Goal: Task Accomplishment & Management: Manage account settings

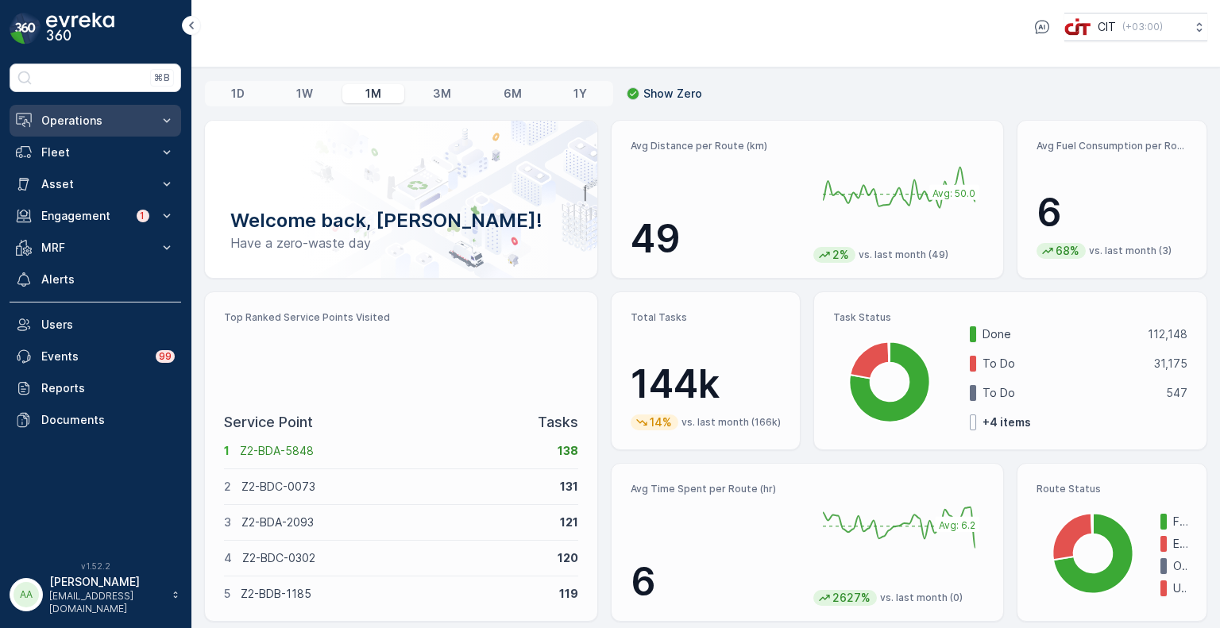
click at [62, 117] on p "Operations" at bounding box center [95, 121] width 108 height 16
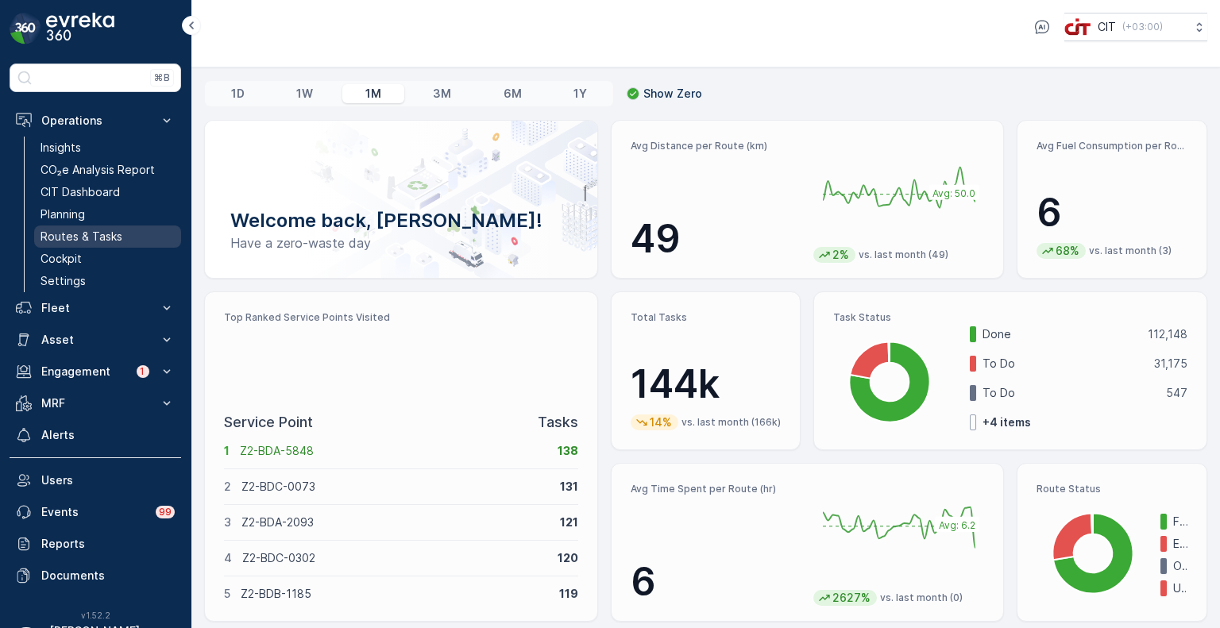
click at [95, 234] on p "Routes & Tasks" at bounding box center [82, 237] width 82 height 16
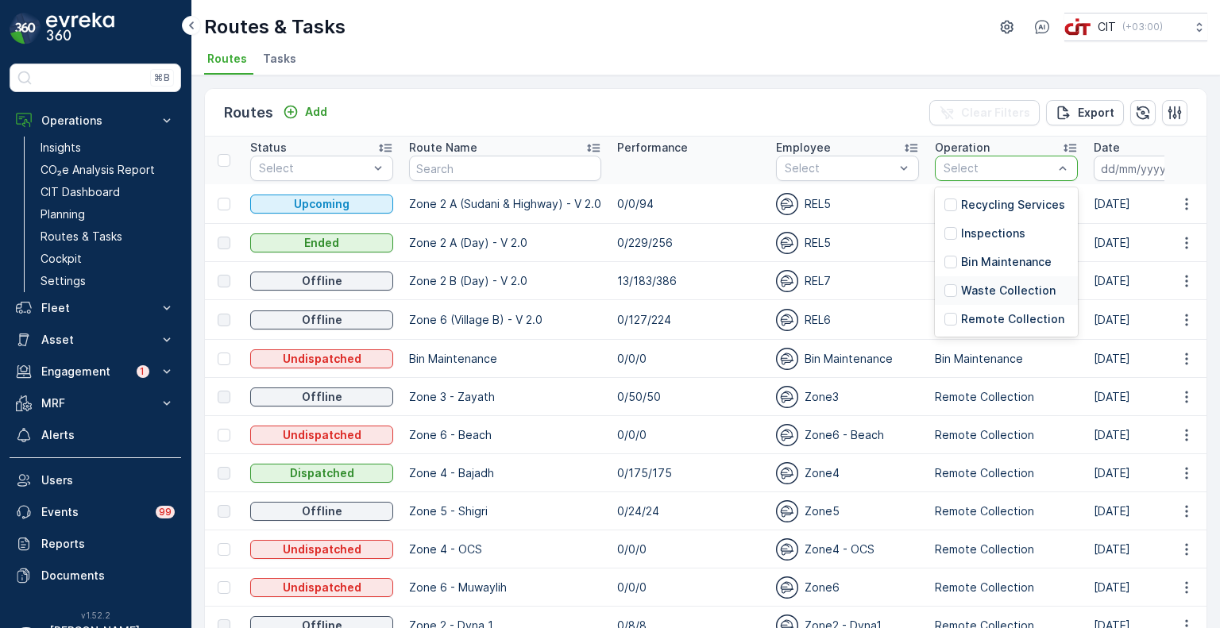
click at [993, 285] on p "Waste Collection" at bounding box center [1008, 291] width 95 height 16
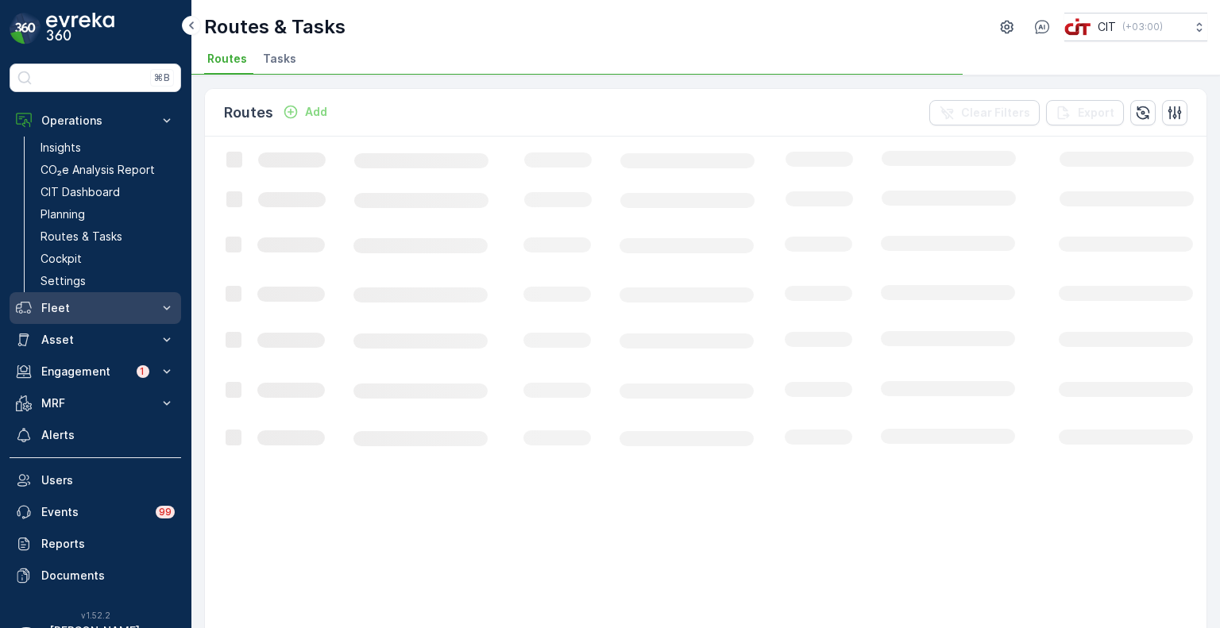
click at [60, 310] on p "Fleet" at bounding box center [95, 308] width 108 height 16
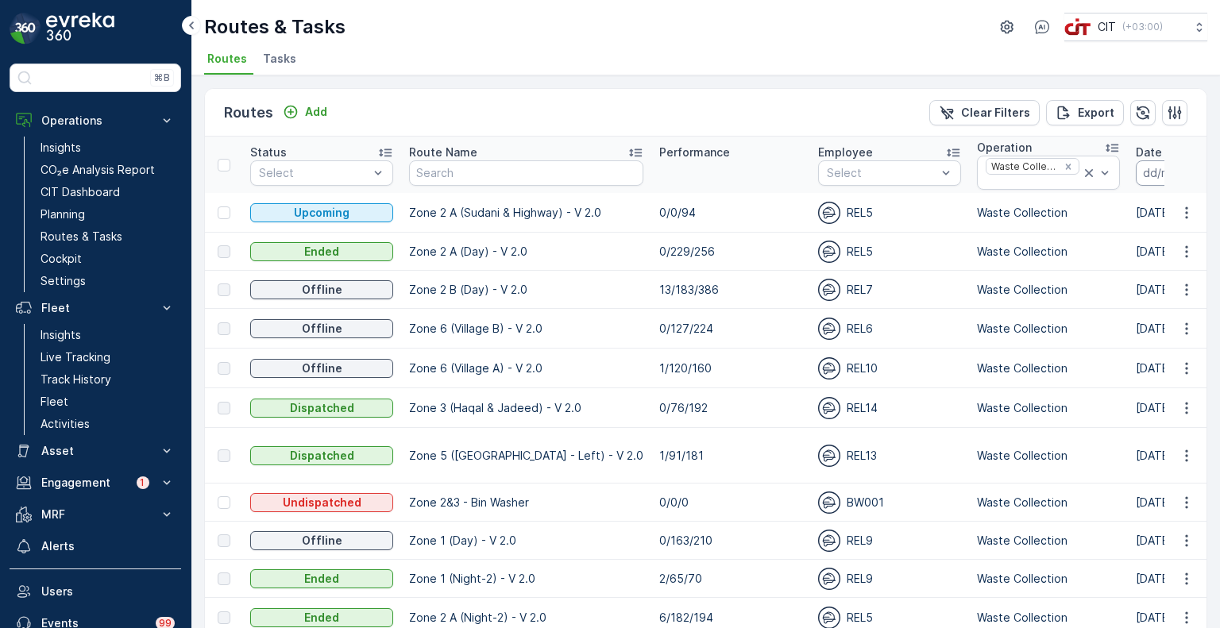
click at [1136, 180] on input at bounding box center [1190, 172] width 109 height 25
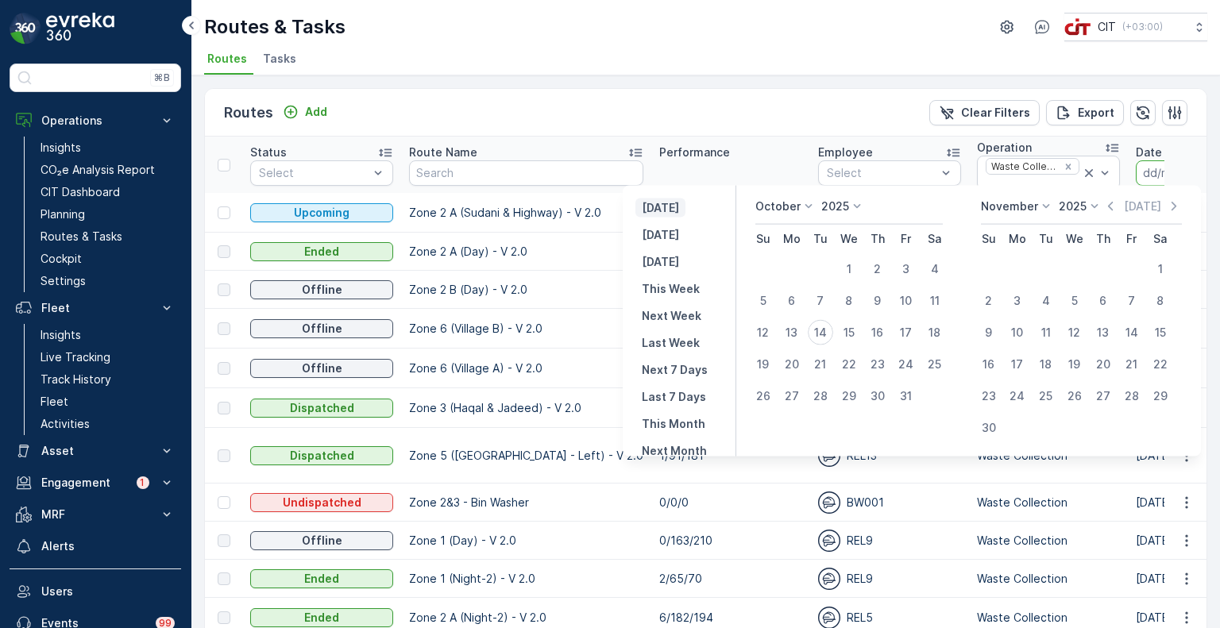
click at [673, 206] on p "Yesterday" at bounding box center [660, 208] width 37 height 16
type input "[DATE]"
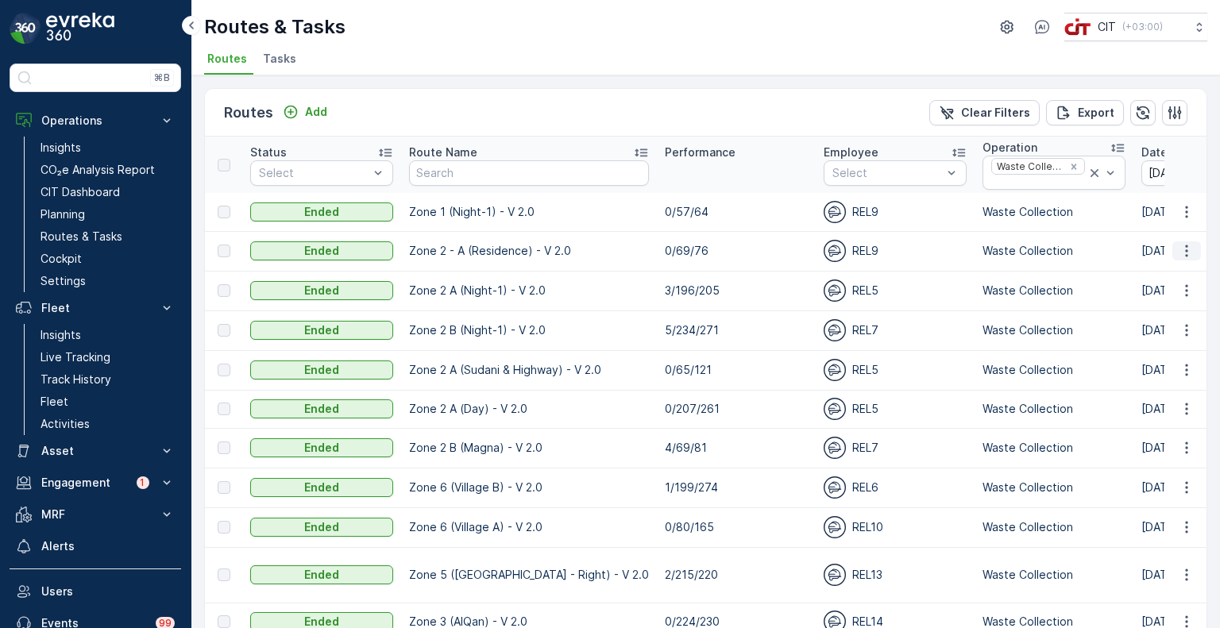
click at [1188, 250] on icon "button" at bounding box center [1187, 251] width 16 height 16
click at [1172, 114] on icon "button" at bounding box center [1176, 113] width 14 height 14
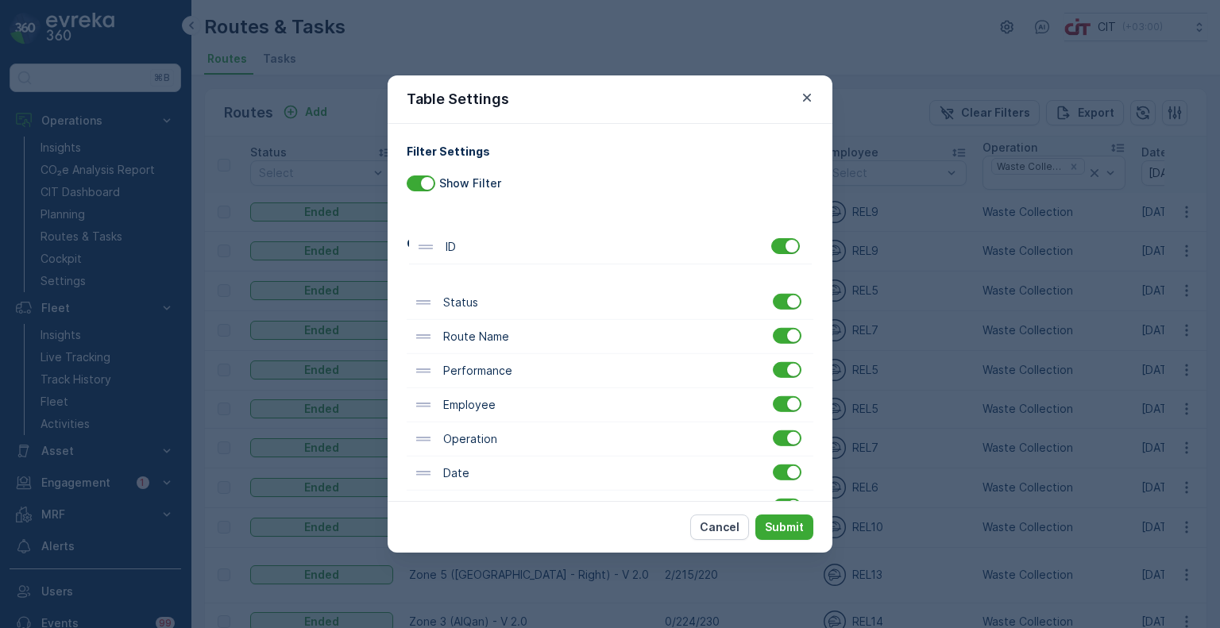
drag, startPoint x: 496, startPoint y: 458, endPoint x: 500, endPoint y: 235, distance: 222.4
click at [500, 235] on div "Column Settings Status Route Name Performance Employee Operation Date Start Tim…" at bounding box center [610, 568] width 407 height 666
click at [794, 527] on p "Submit" at bounding box center [784, 528] width 39 height 16
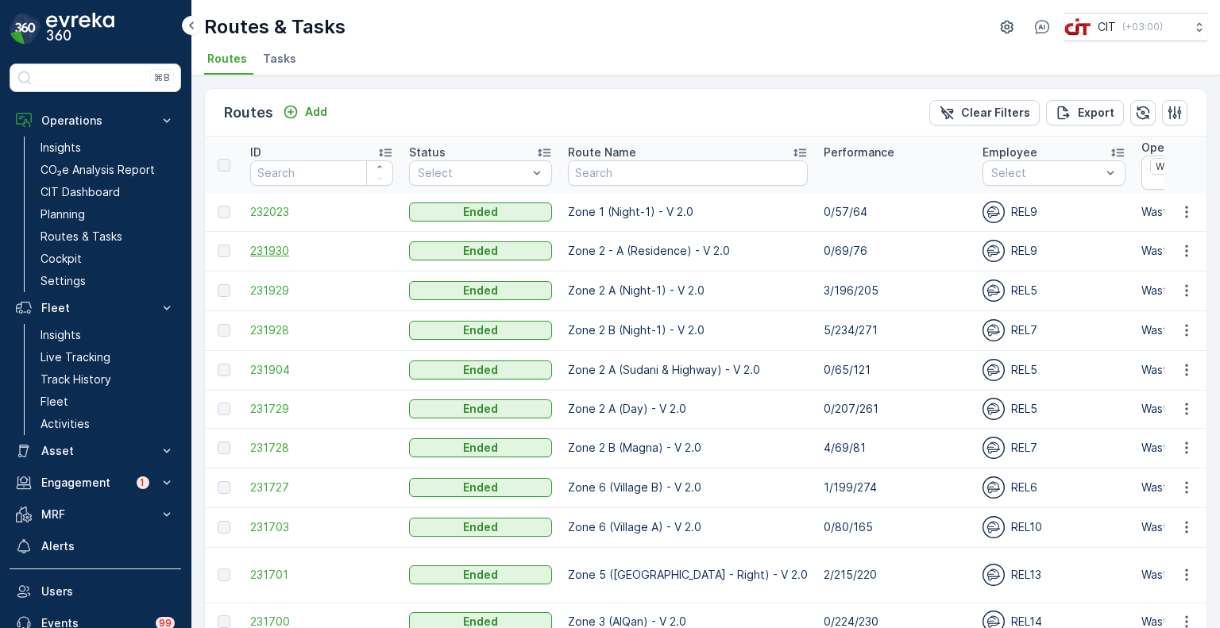
click at [277, 253] on span "231930" at bounding box center [321, 251] width 143 height 16
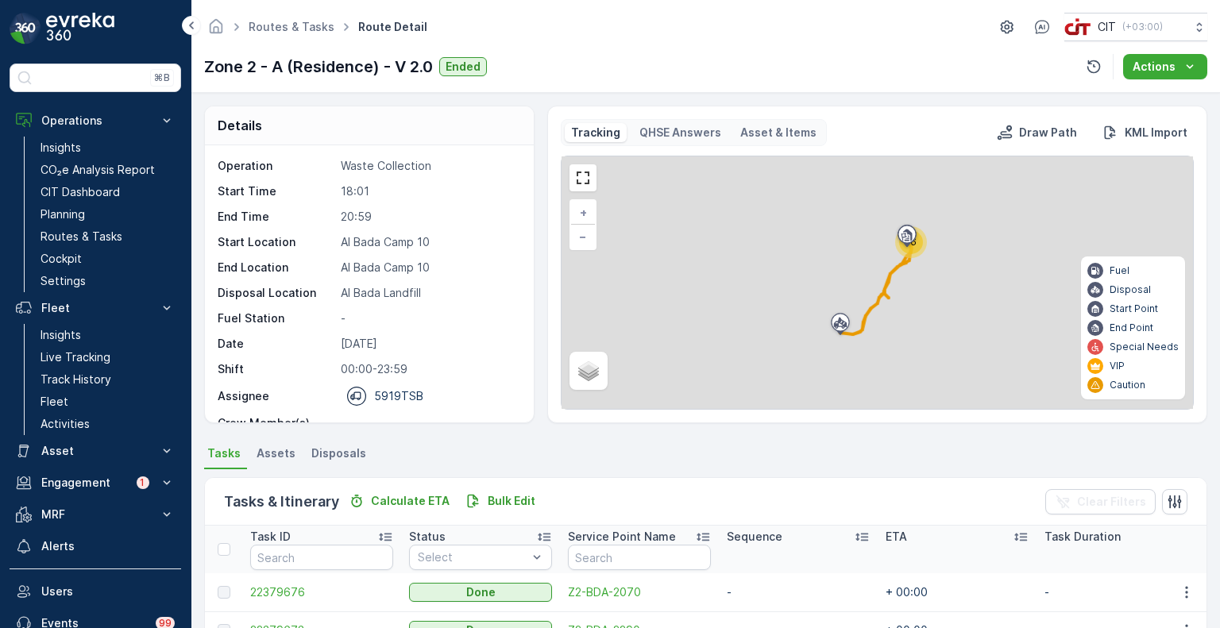
scroll to position [79, 0]
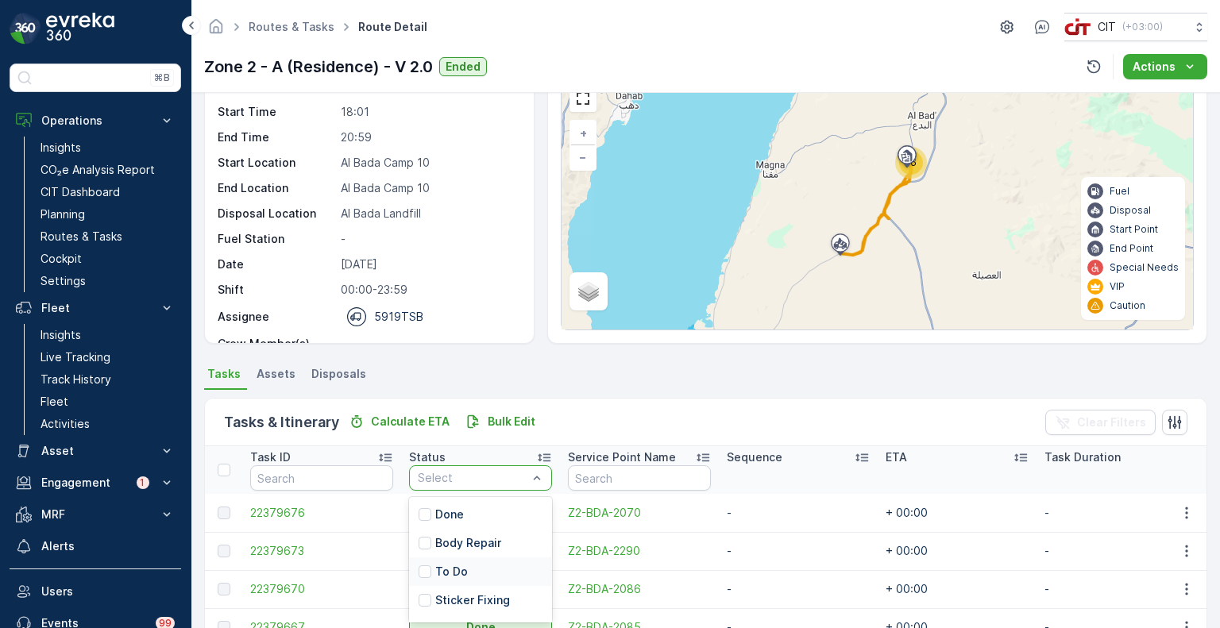
click at [448, 565] on p "To Do" at bounding box center [451, 572] width 33 height 16
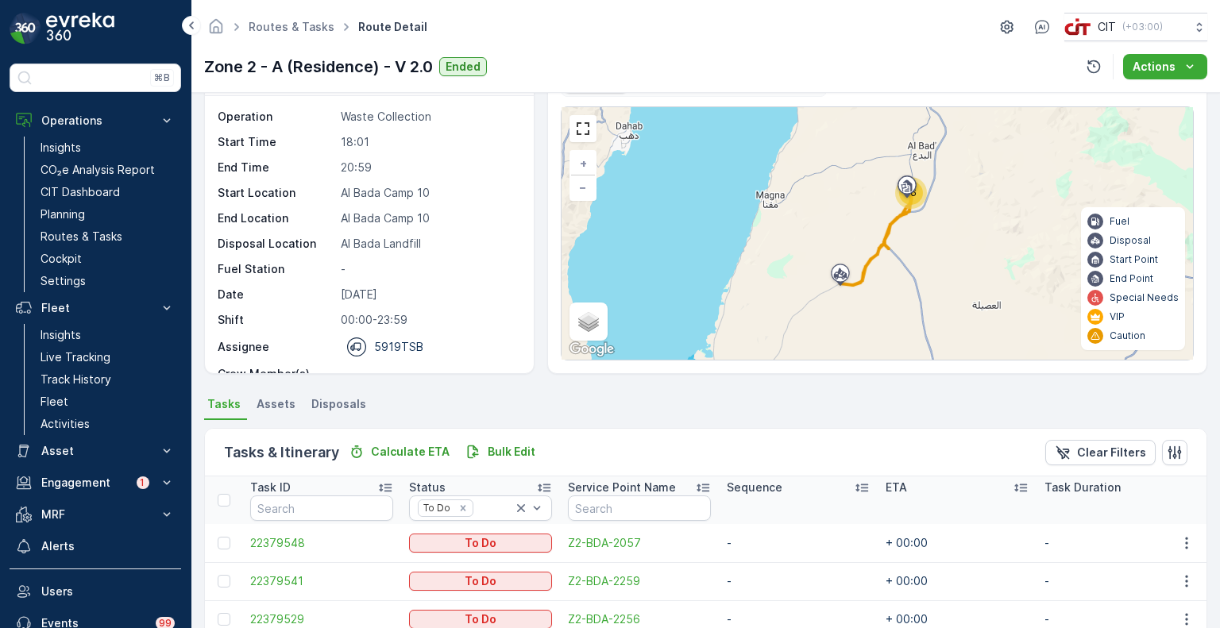
scroll to position [47, 0]
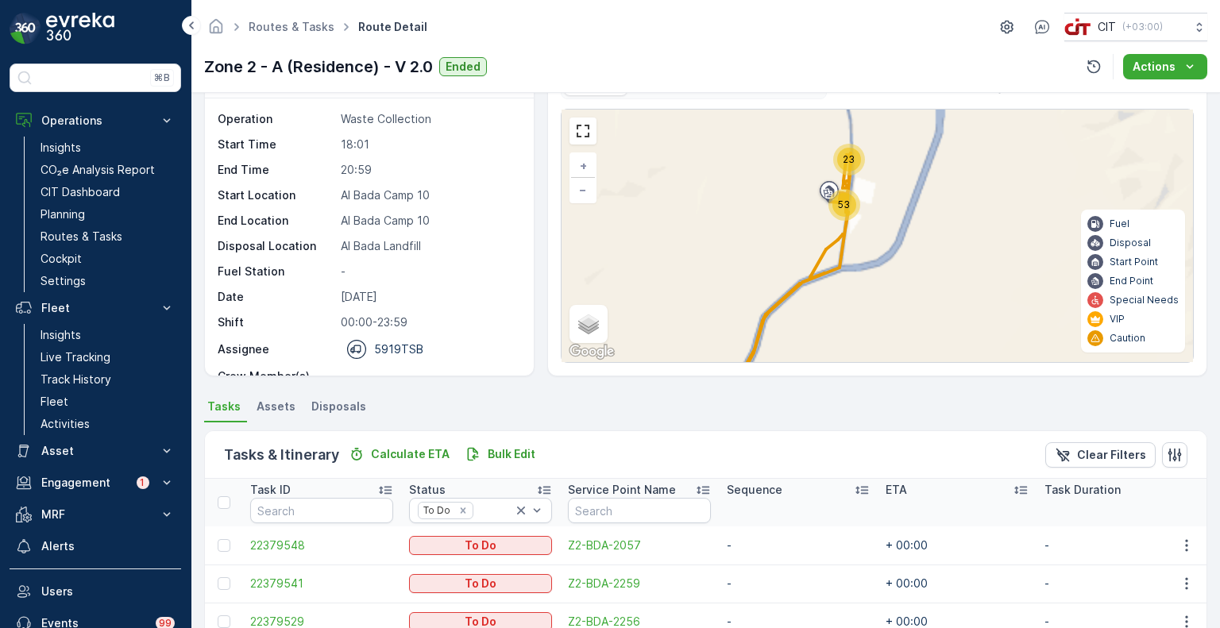
drag, startPoint x: 860, startPoint y: 194, endPoint x: 844, endPoint y: 292, distance: 99.0
click at [844, 292] on div "23 53 + − Satellite Roadmap Terrain Hybrid Leaflet Keyboard shortcuts Map Data …" at bounding box center [878, 236] width 632 height 253
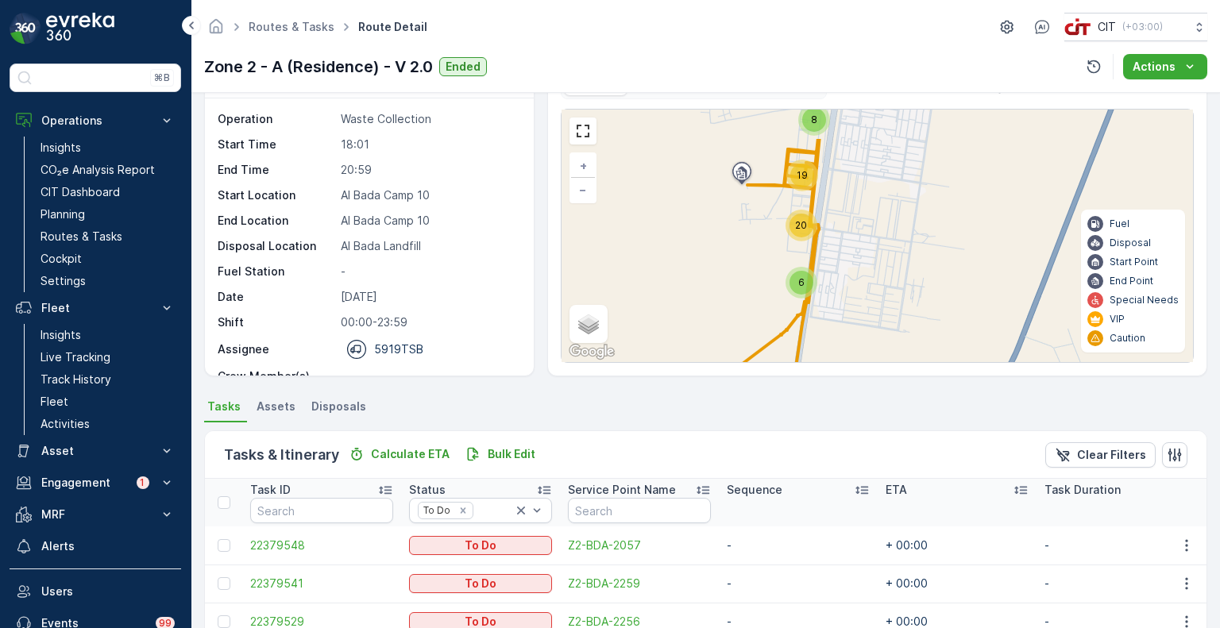
drag, startPoint x: 855, startPoint y: 232, endPoint x: 856, endPoint y: 287, distance: 54.8
click at [856, 287] on div "4 19 8 19 6 20 + − Satellite Roadmap Terrain Hybrid Leaflet Keyboard shortcuts …" at bounding box center [878, 236] width 632 height 253
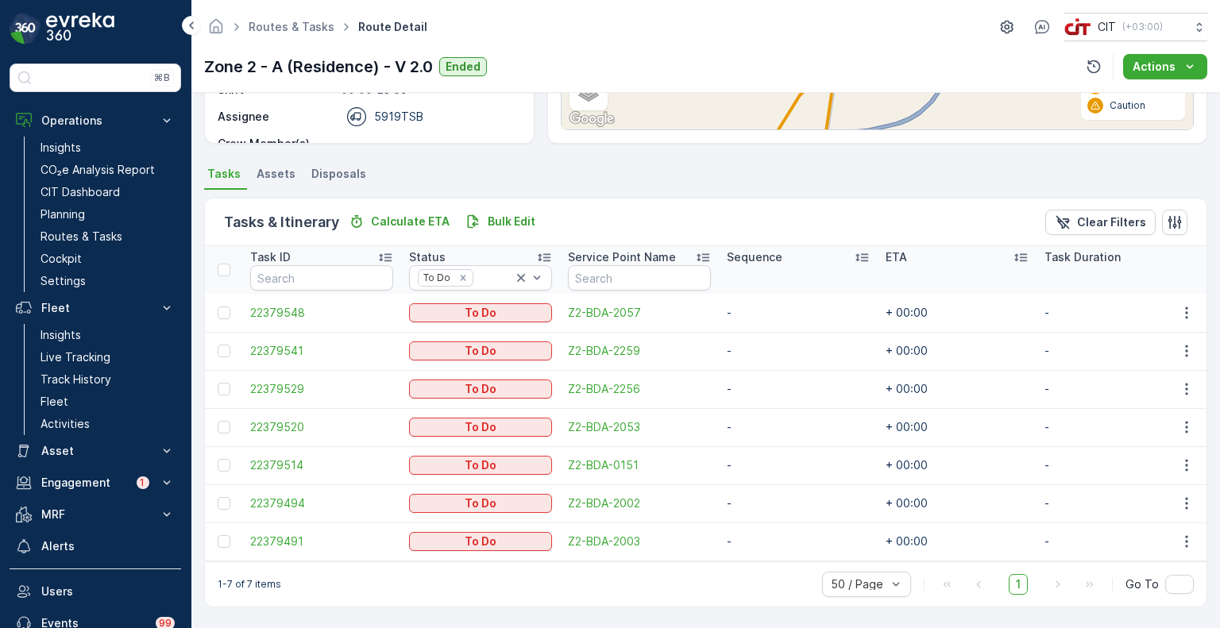
scroll to position [0, 0]
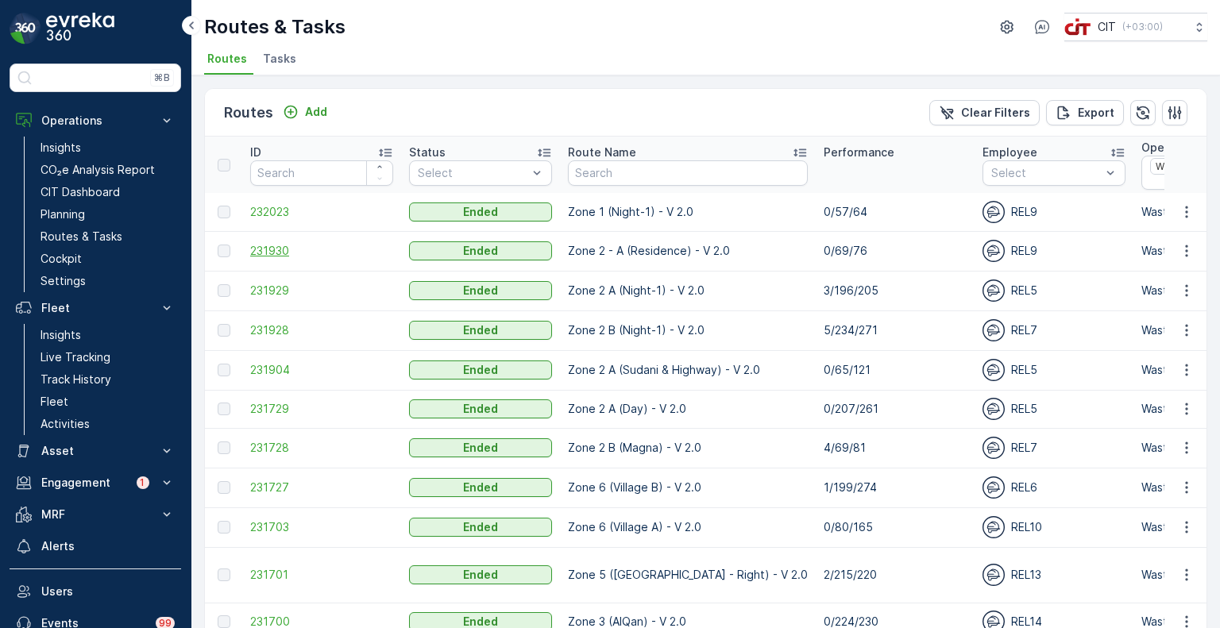
click at [271, 247] on span "231930" at bounding box center [321, 251] width 143 height 16
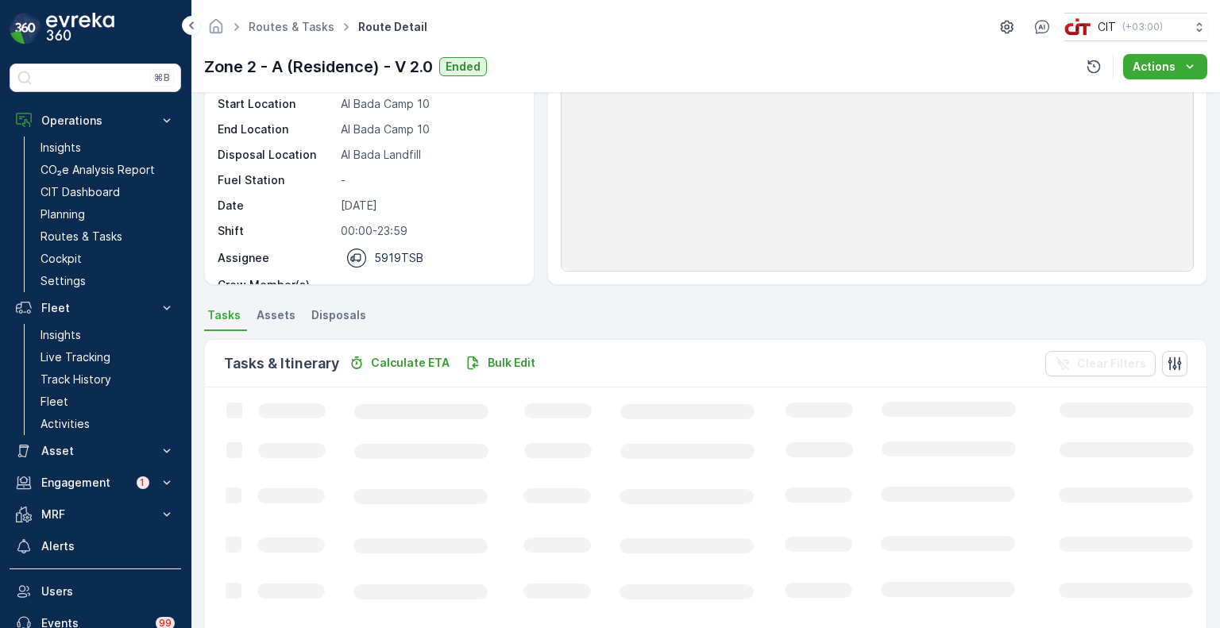
scroll to position [159, 0]
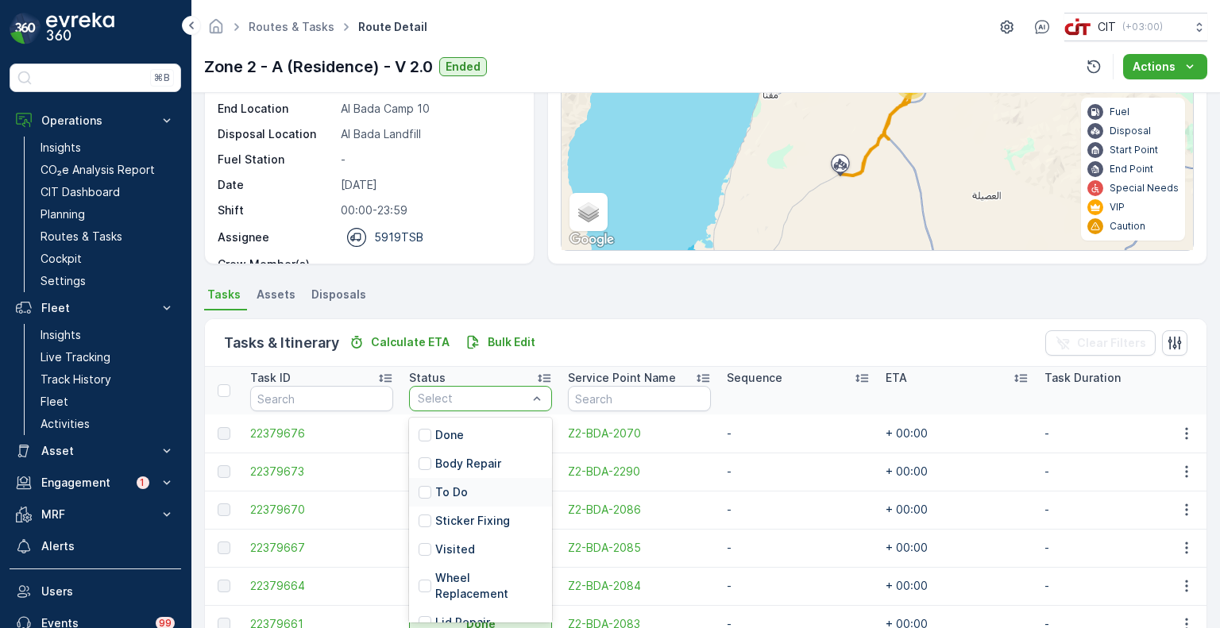
click at [454, 493] on p "To Do" at bounding box center [451, 493] width 33 height 16
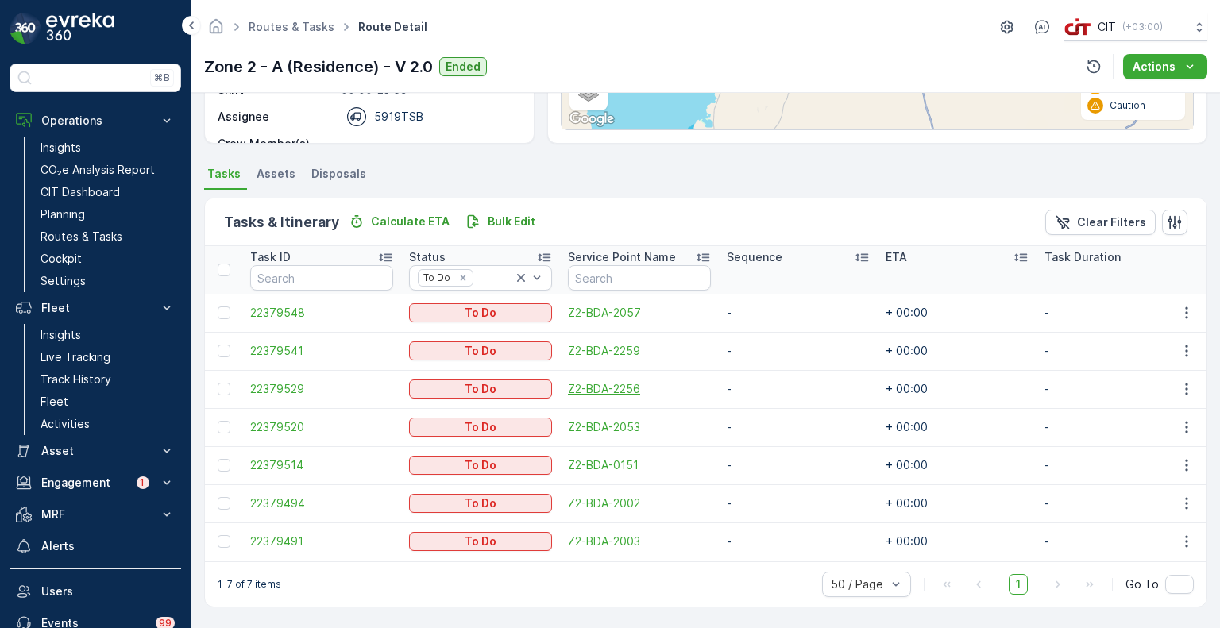
scroll to position [285, 0]
click at [510, 180] on ul "Tasks Assets Disposals" at bounding box center [705, 176] width 1003 height 27
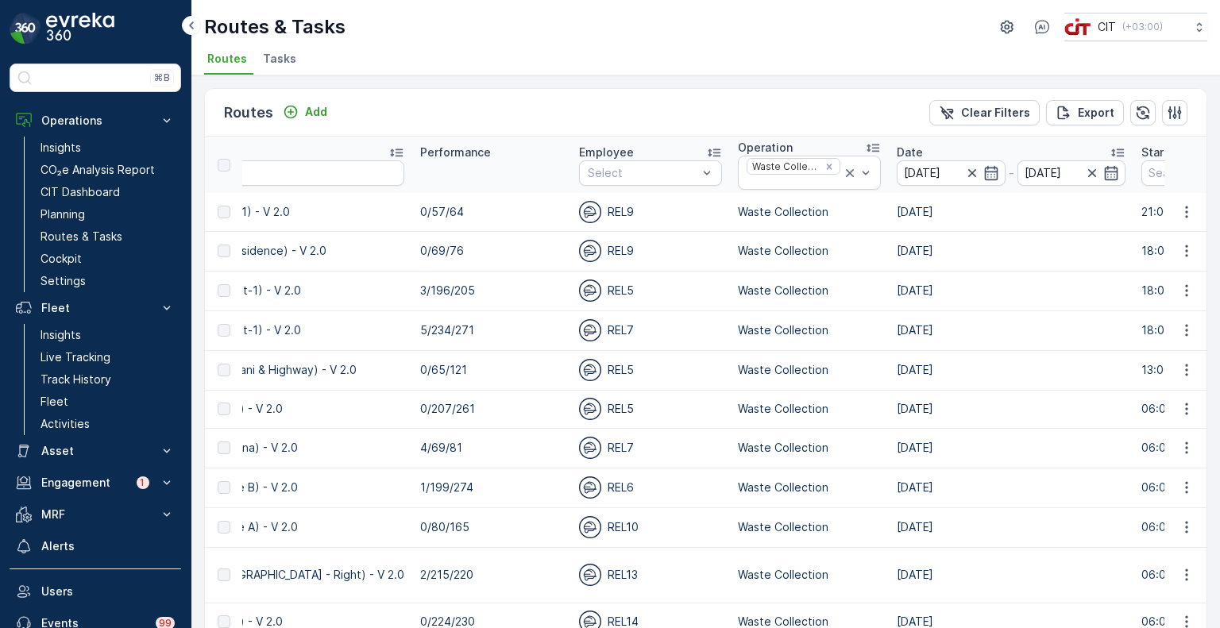
scroll to position [0, 404]
click at [897, 179] on input "[DATE]" at bounding box center [951, 172] width 109 height 25
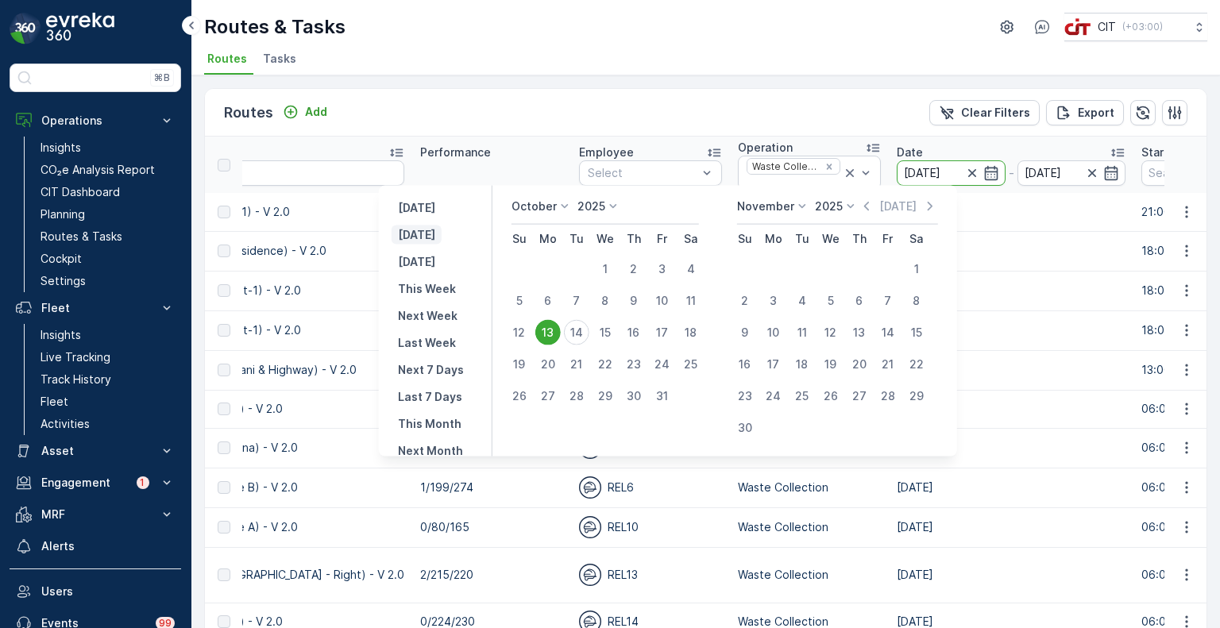
click at [412, 234] on p "Today" at bounding box center [416, 235] width 37 height 16
type input "[DATE]"
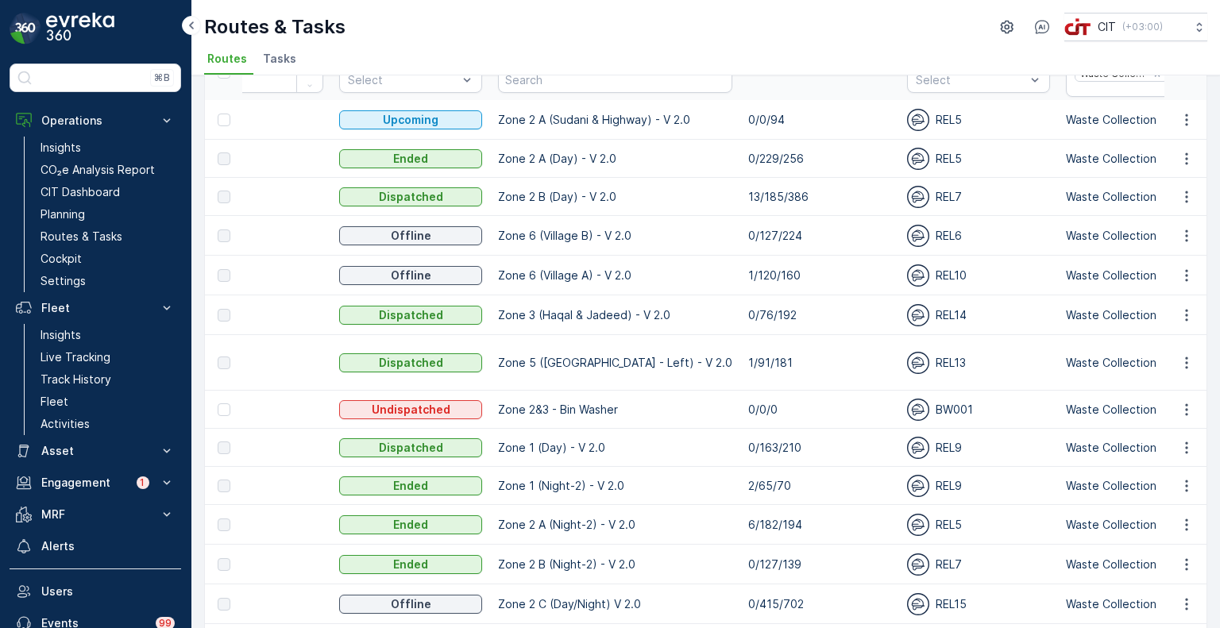
scroll to position [14, 0]
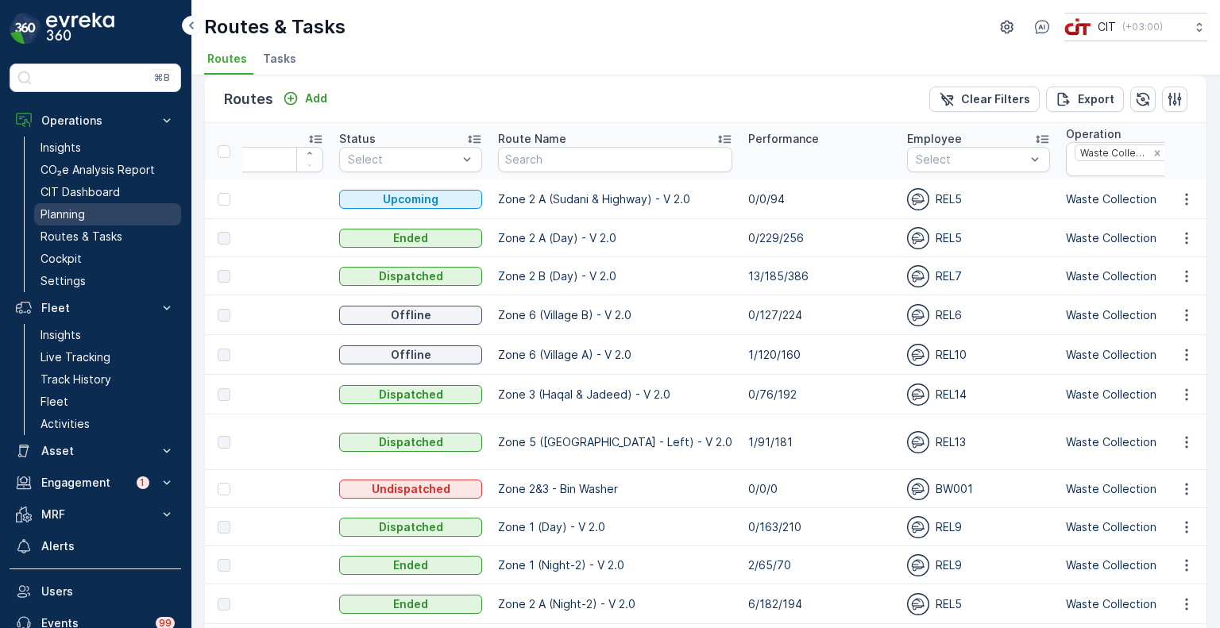
click at [67, 203] on link "Planning" at bounding box center [107, 214] width 147 height 22
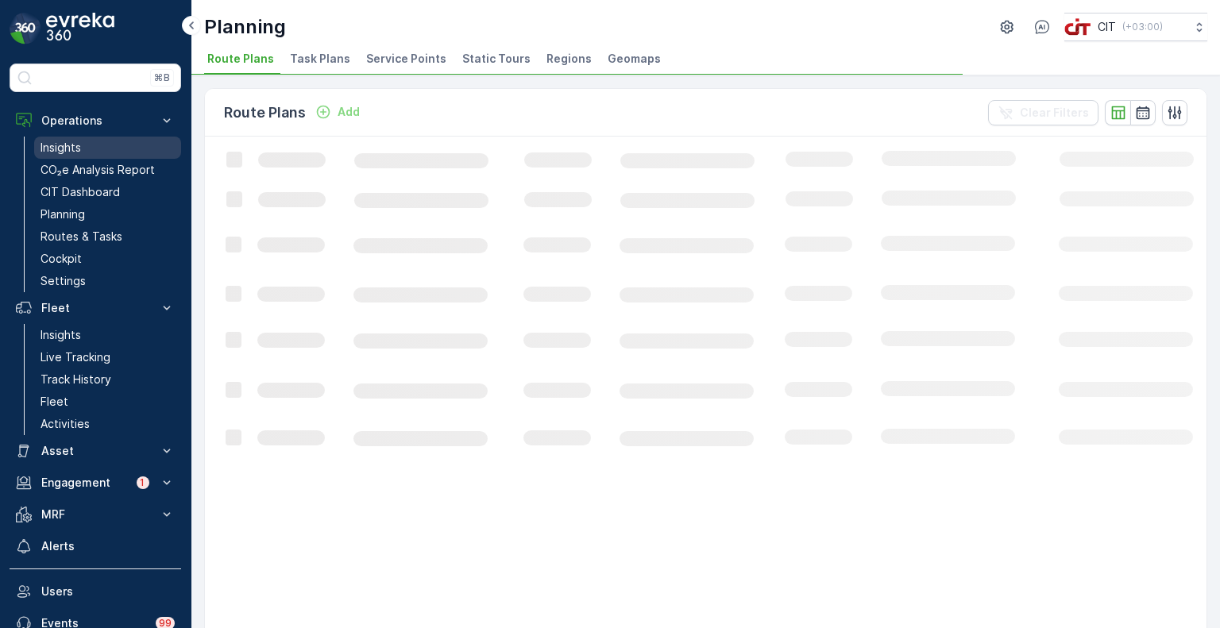
click at [82, 141] on link "Insights" at bounding box center [107, 148] width 147 height 22
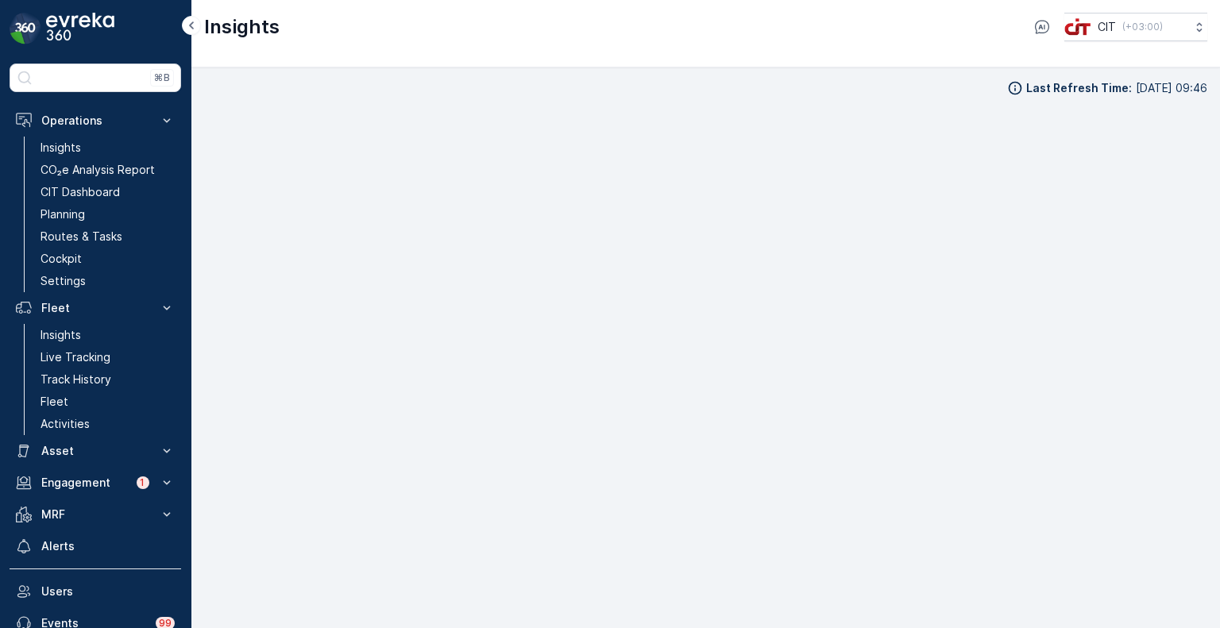
scroll to position [13, 0]
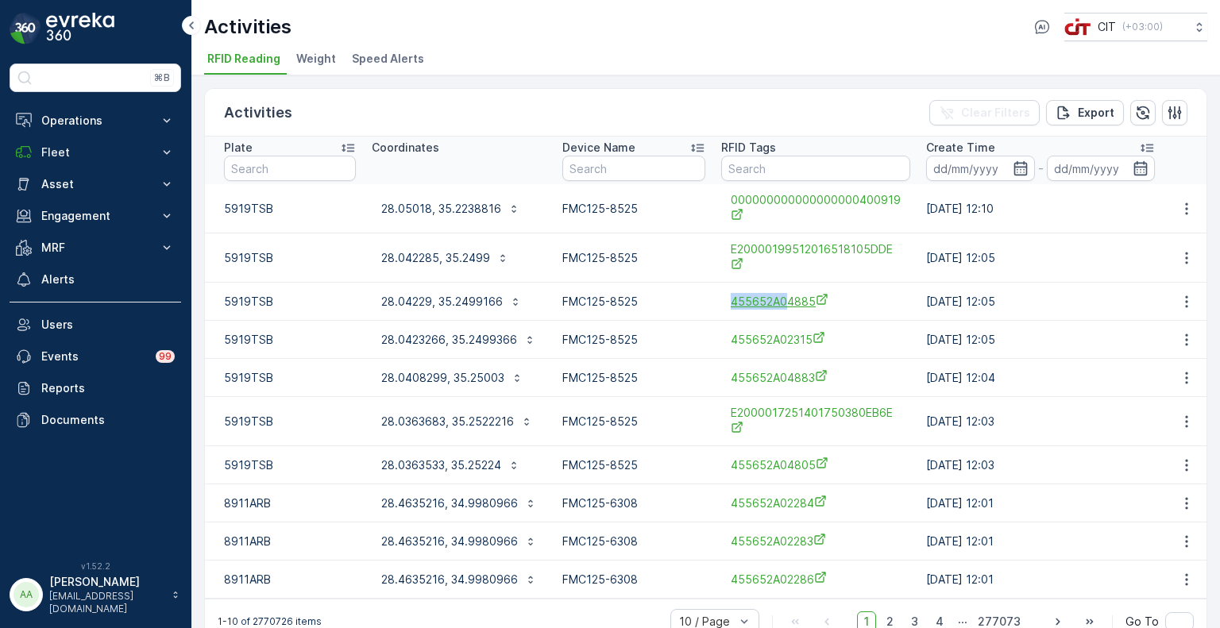
click at [789, 307] on span "455652A04885" at bounding box center [816, 301] width 170 height 17
copy span "455652A0"
click at [744, 164] on input "text" at bounding box center [815, 168] width 189 height 25
paste input "455652A0"
type input "455652A04705"
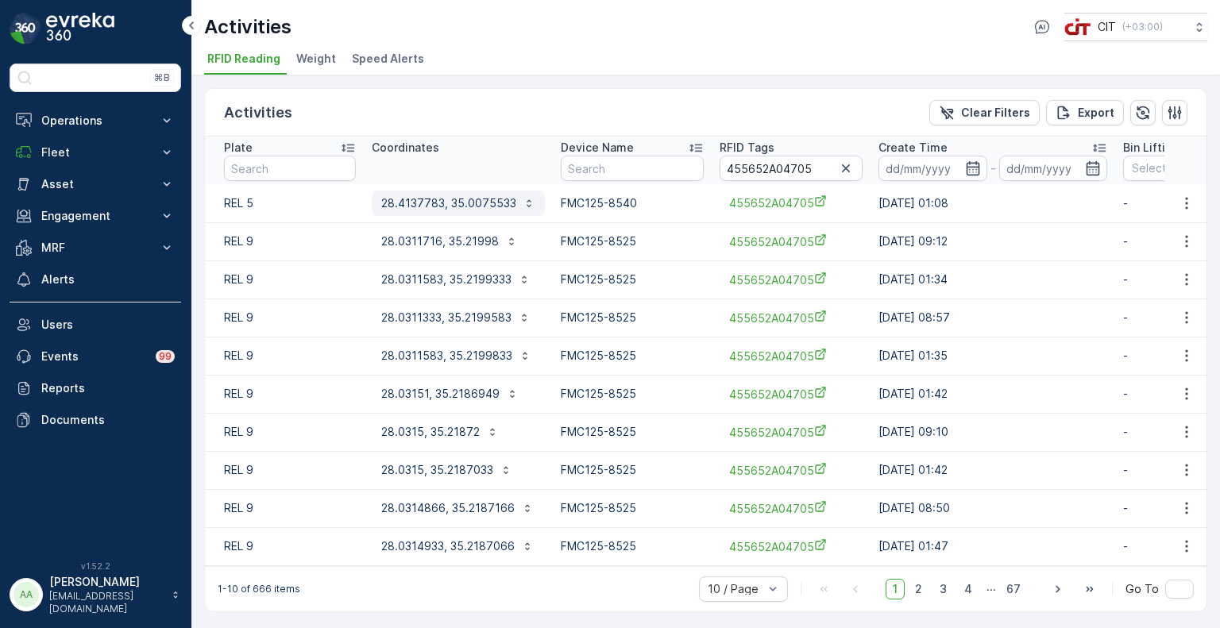
click at [429, 195] on p "28.4137783, 35.0075533" at bounding box center [448, 203] width 135 height 16
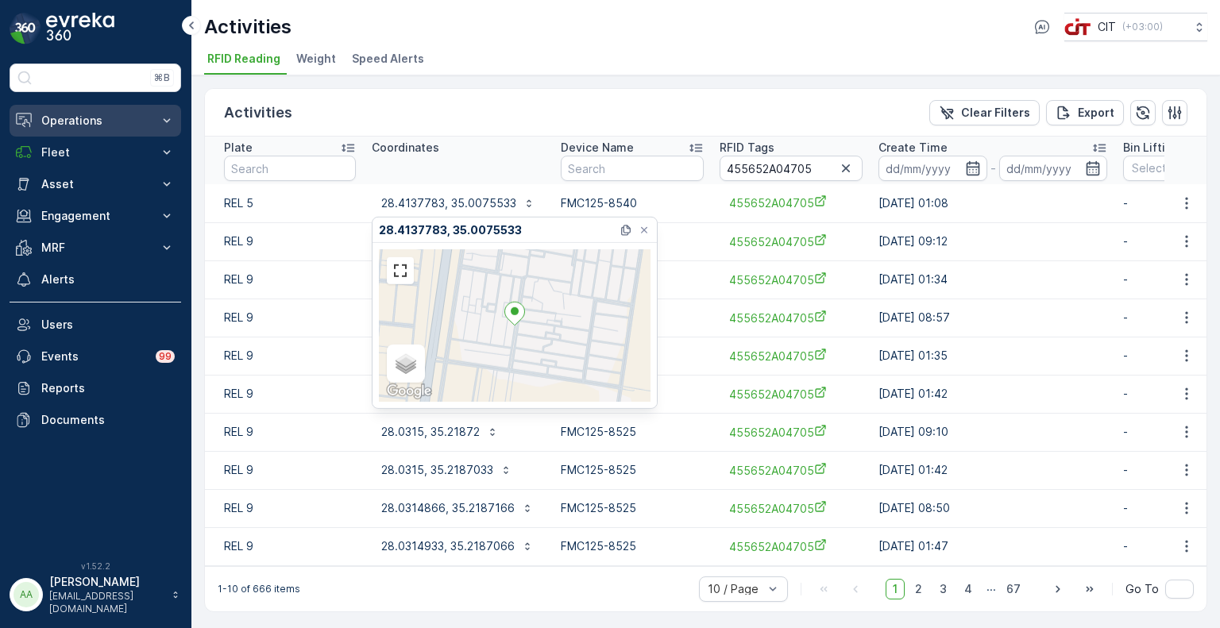
click at [58, 114] on p "Operations" at bounding box center [95, 121] width 108 height 16
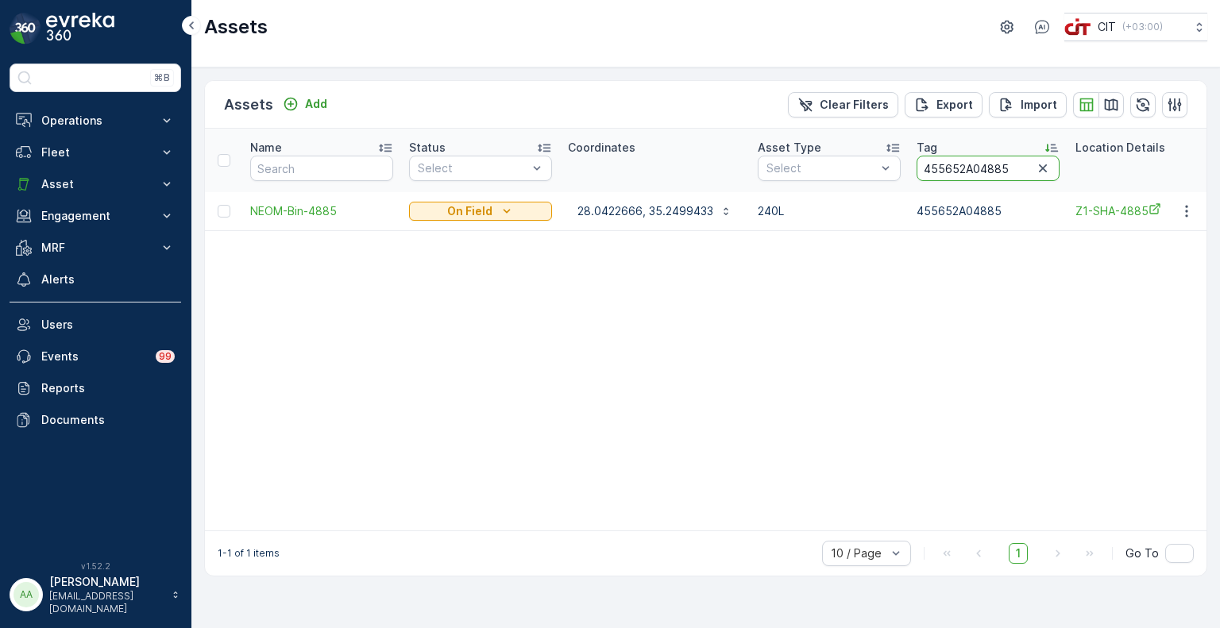
drag, startPoint x: 993, startPoint y: 169, endPoint x: 979, endPoint y: 170, distance: 13.5
click at [979, 170] on input "455652A04885" at bounding box center [988, 168] width 143 height 25
type input "455652A04705"
click at [619, 214] on p "28.4137783, 35.0075533" at bounding box center [645, 211] width 135 height 16
click at [1104, 209] on span "Z1-BCH-4705" at bounding box center [1146, 211] width 143 height 17
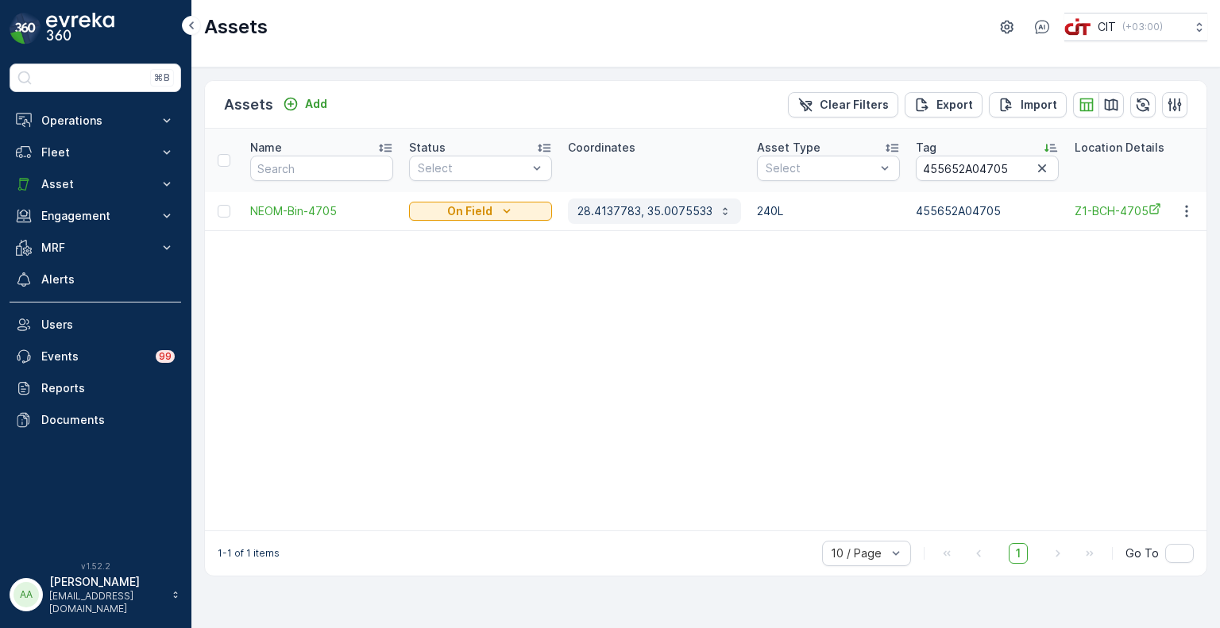
click at [634, 213] on p "28.4137783, 35.0075533" at bounding box center [645, 211] width 135 height 16
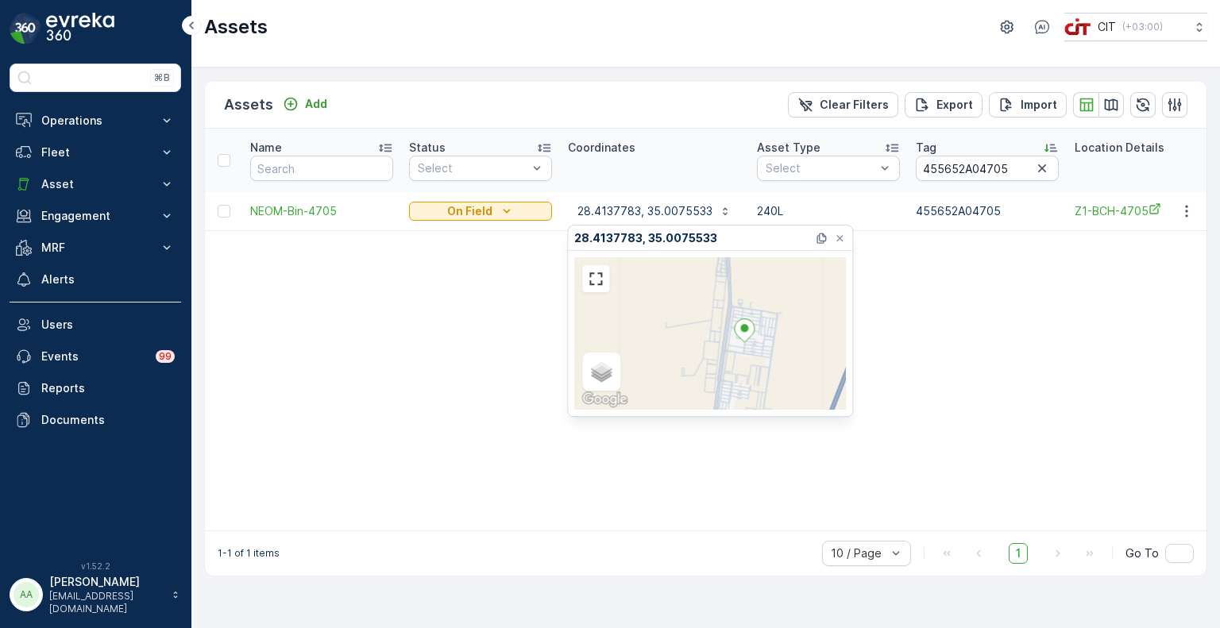
drag, startPoint x: 748, startPoint y: 378, endPoint x: 755, endPoint y: 352, distance: 27.0
click at [755, 352] on div "Satellite Roadmap Terrain Hybrid Leaflet Keyboard shortcuts Map Data Map data ©…" at bounding box center [710, 333] width 272 height 153
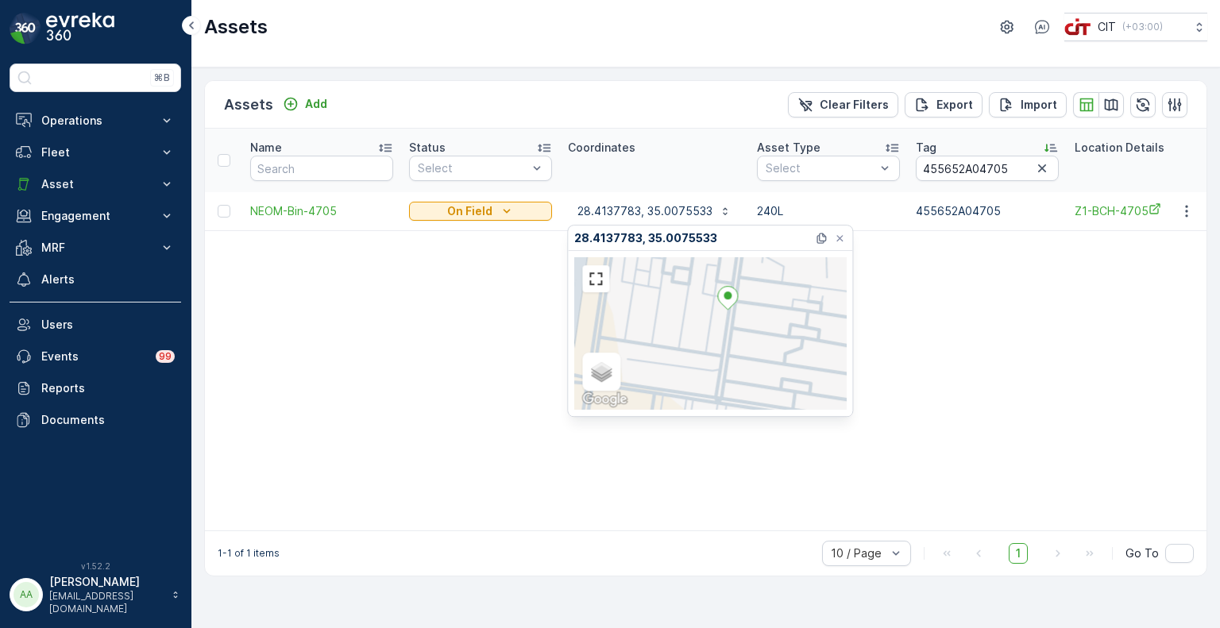
drag, startPoint x: 753, startPoint y: 371, endPoint x: 750, endPoint y: 315, distance: 56.5
click at [750, 315] on div "Satellite Roadmap Terrain Hybrid Leaflet Keyboard shortcuts Map Data Map data ©…" at bounding box center [710, 333] width 272 height 153
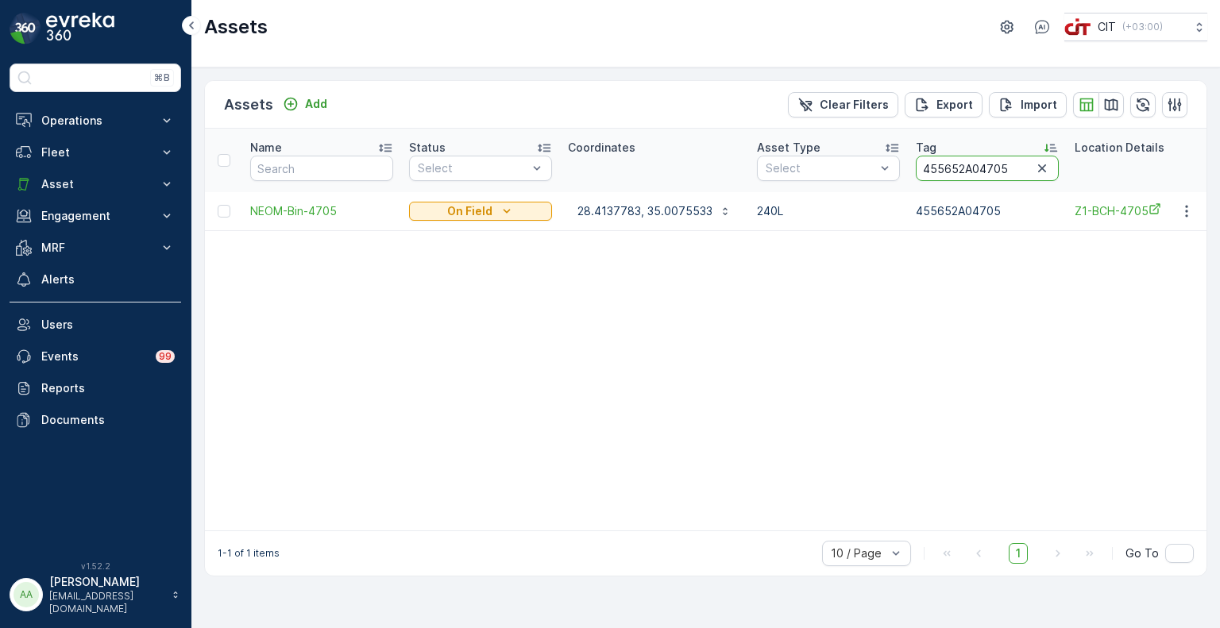
drag, startPoint x: 1008, startPoint y: 174, endPoint x: 977, endPoint y: 177, distance: 31.1
click at [977, 177] on input "455652A04705" at bounding box center [987, 168] width 143 height 25
type input "455652A02003"
click at [635, 211] on p "28.4011083, 35.0007616" at bounding box center [645, 211] width 134 height 16
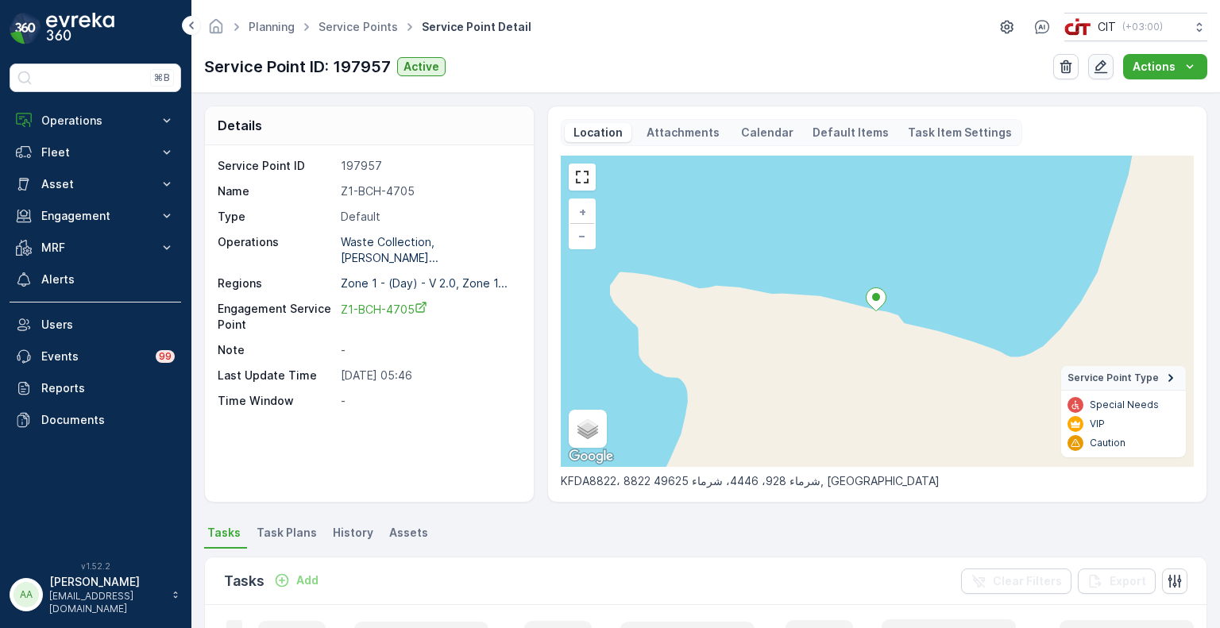
click at [1106, 67] on icon "button" at bounding box center [1101, 67] width 16 height 16
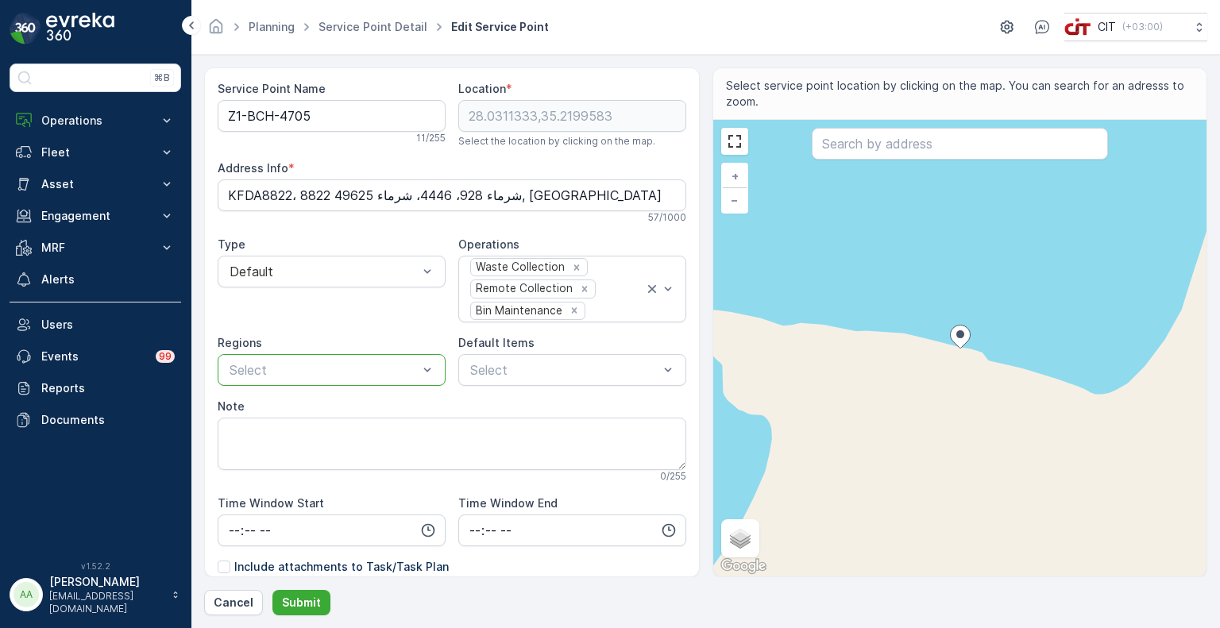
click at [315, 374] on div at bounding box center [323, 370] width 191 height 14
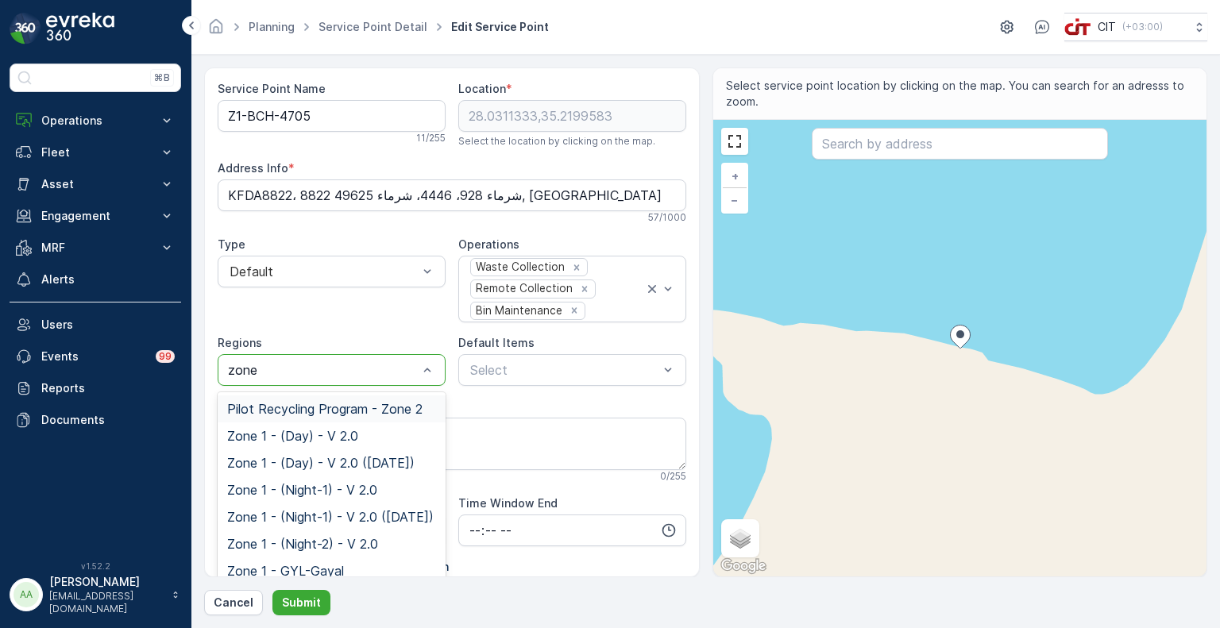
type input "zone 2"
click at [337, 489] on span "Zone 2 - A (Night-2) - V 2.0" at bounding box center [309, 490] width 165 height 14
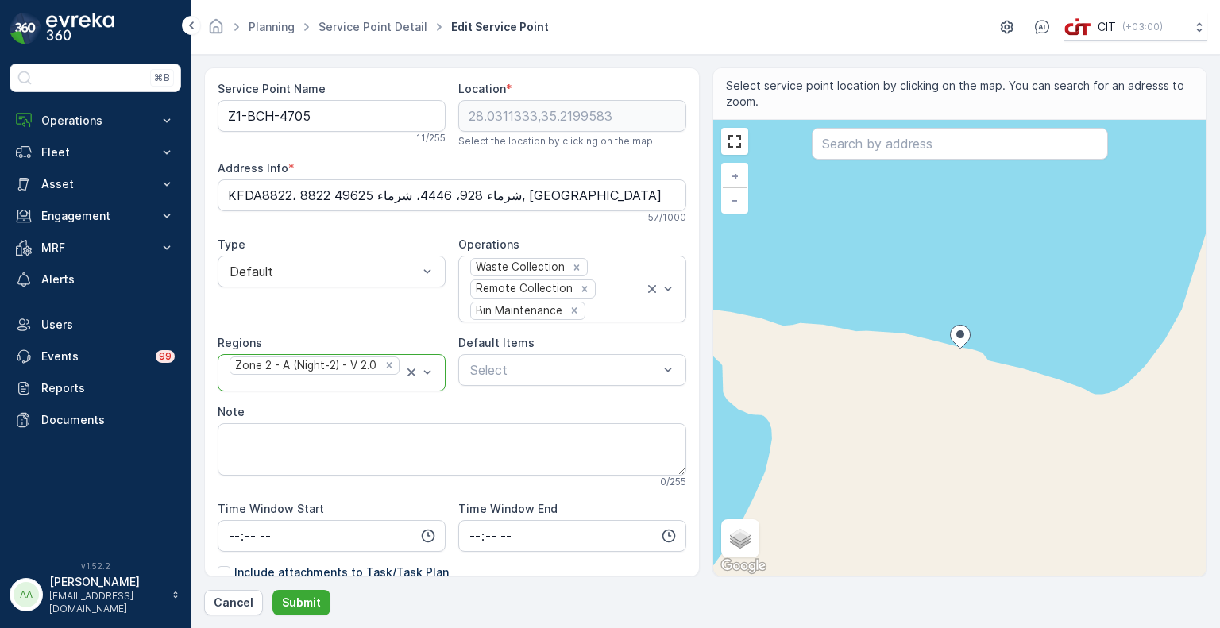
click at [322, 377] on div at bounding box center [316, 384] width 176 height 14
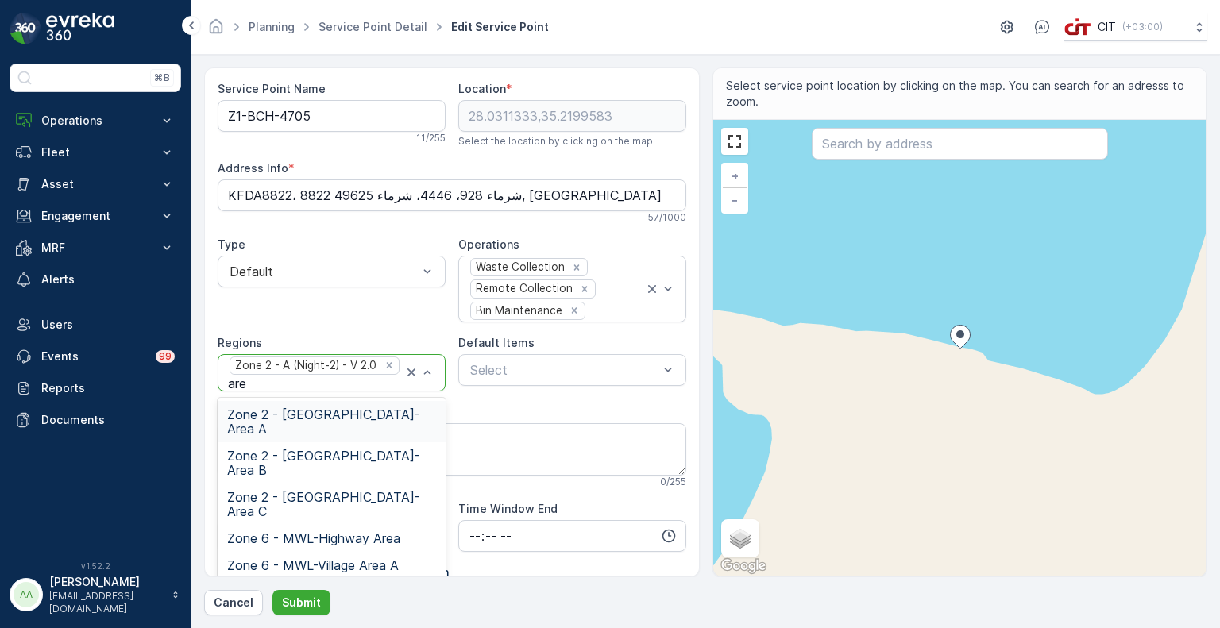
type input "area"
click at [342, 408] on span "Zone 2 - [GEOGRAPHIC_DATA]-Area A" at bounding box center [331, 422] width 209 height 29
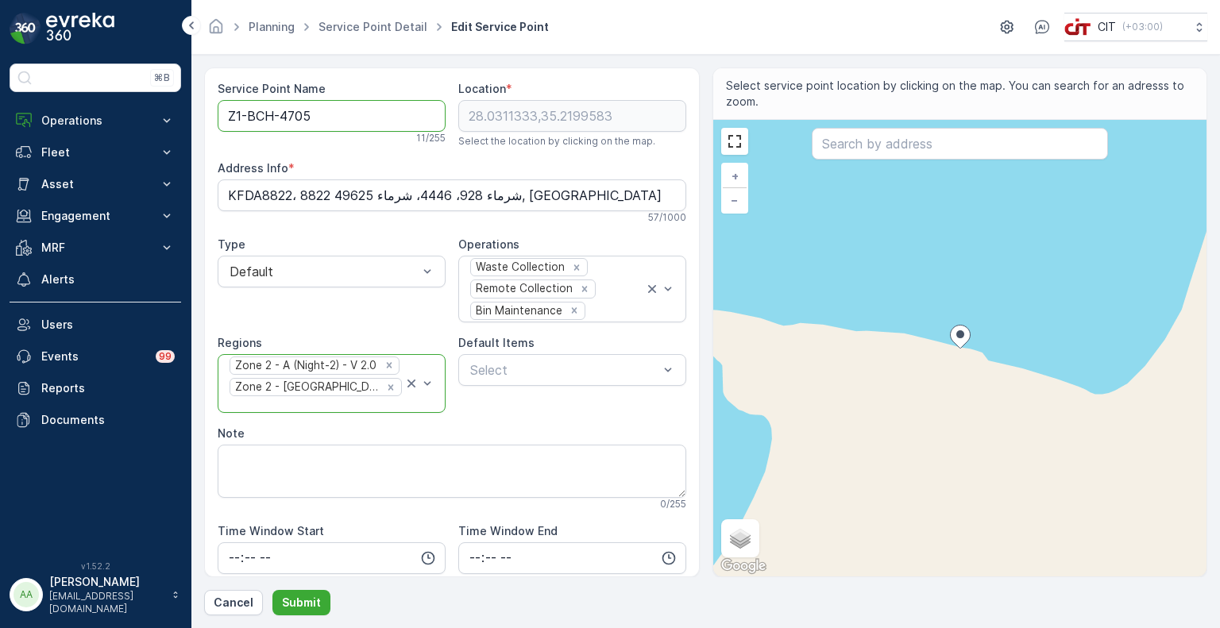
drag, startPoint x: 276, startPoint y: 117, endPoint x: 230, endPoint y: 124, distance: 46.6
click at [230, 124] on Name "Z1-BCH-4705" at bounding box center [332, 116] width 228 height 32
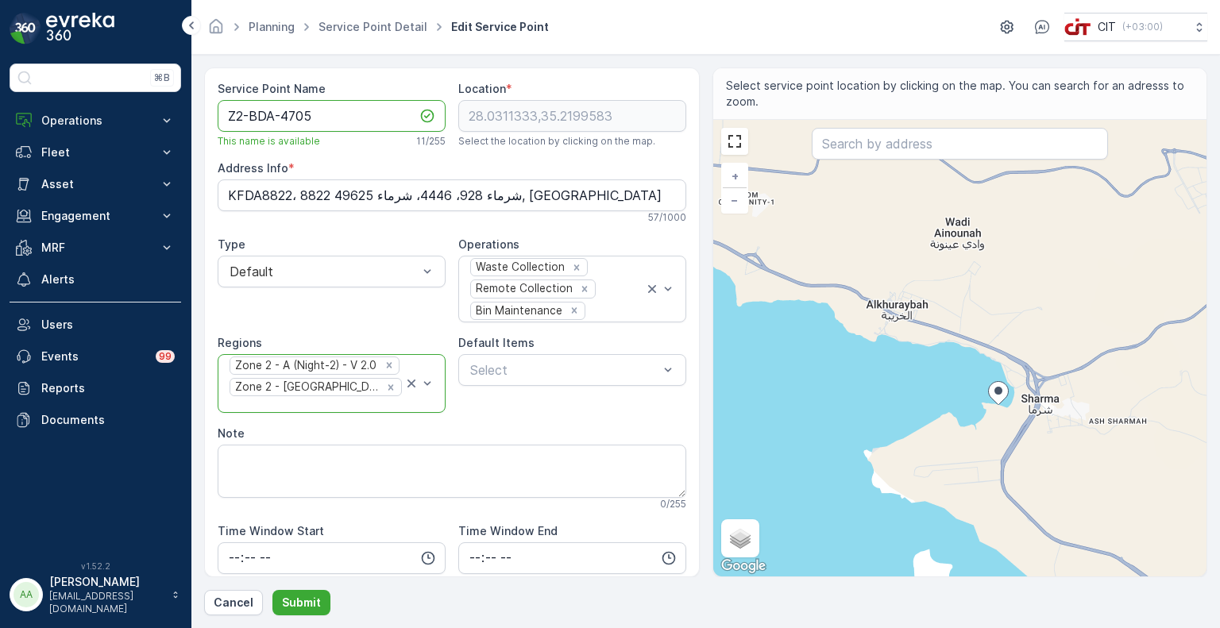
type Name "Z2-BDA-4705"
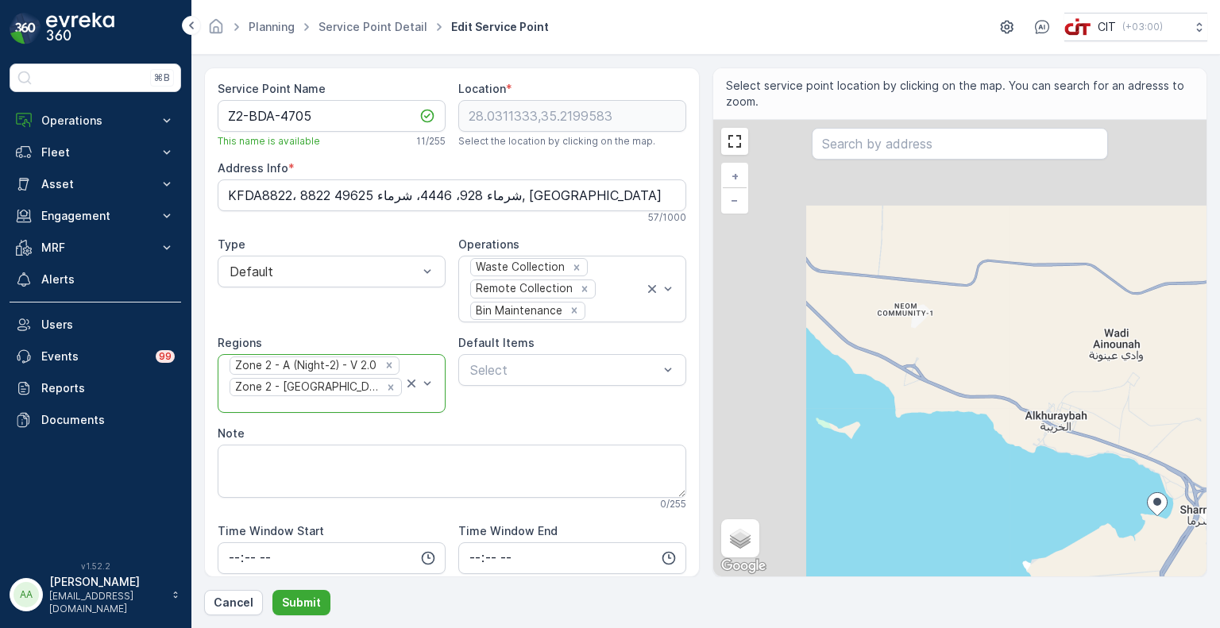
drag, startPoint x: 863, startPoint y: 318, endPoint x: 1052, endPoint y: 447, distance: 229.1
click at [1052, 447] on div "+ − Satellite Roadmap Terrain Hybrid Leaflet Keyboard shortcuts Map Data Map da…" at bounding box center [960, 348] width 494 height 457
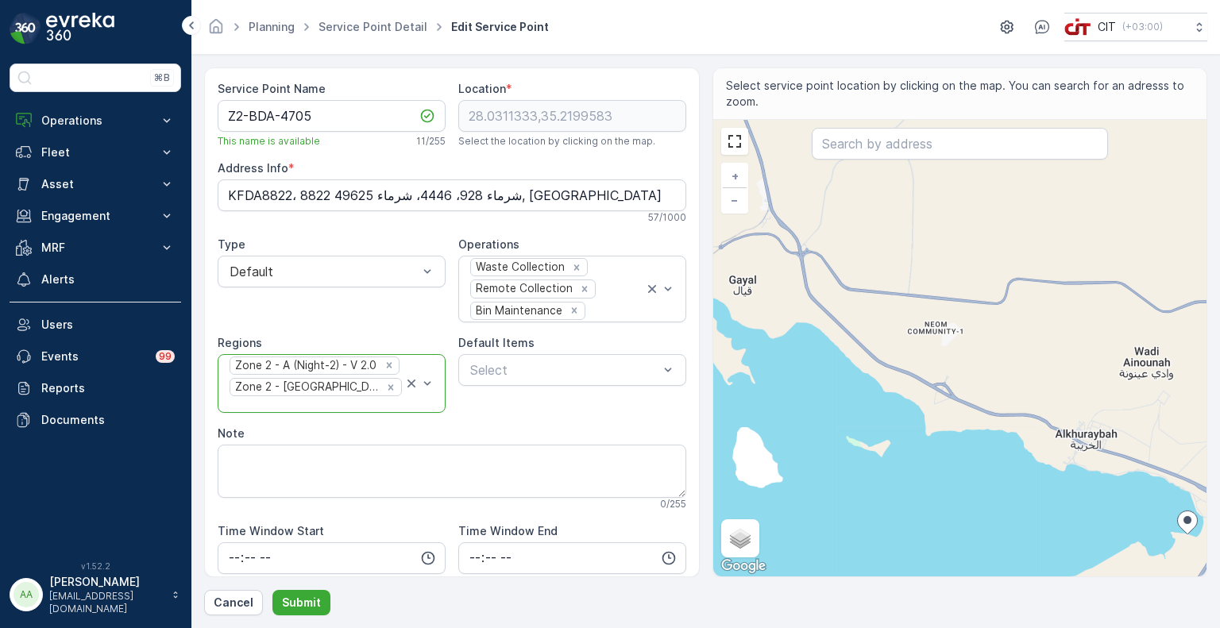
drag, startPoint x: 868, startPoint y: 293, endPoint x: 946, endPoint y: 373, distance: 111.8
click at [885, 313] on div "+ − Satellite Roadmap Terrain Hybrid Leaflet Keyboard shortcuts Map Data Map da…" at bounding box center [960, 348] width 494 height 457
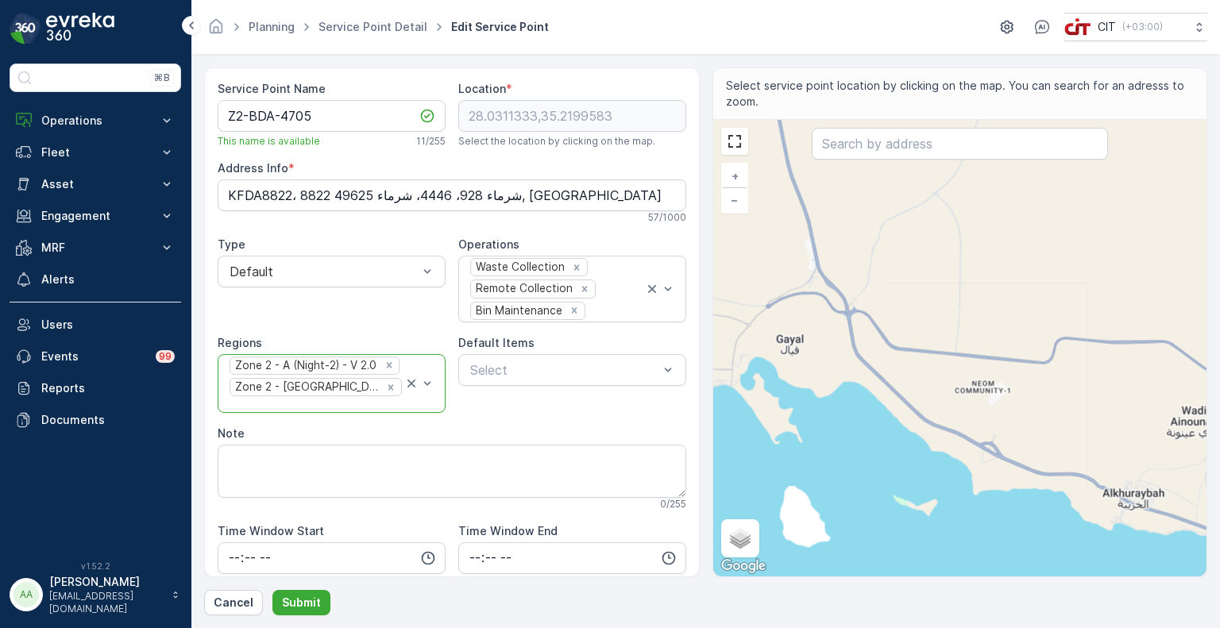
drag, startPoint x: 997, startPoint y: 446, endPoint x: 1008, endPoint y: 462, distance: 20.0
click at [1008, 462] on div "+ − Satellite Roadmap Terrain Hybrid Leaflet Keyboard shortcuts Map Data Map da…" at bounding box center [960, 348] width 494 height 457
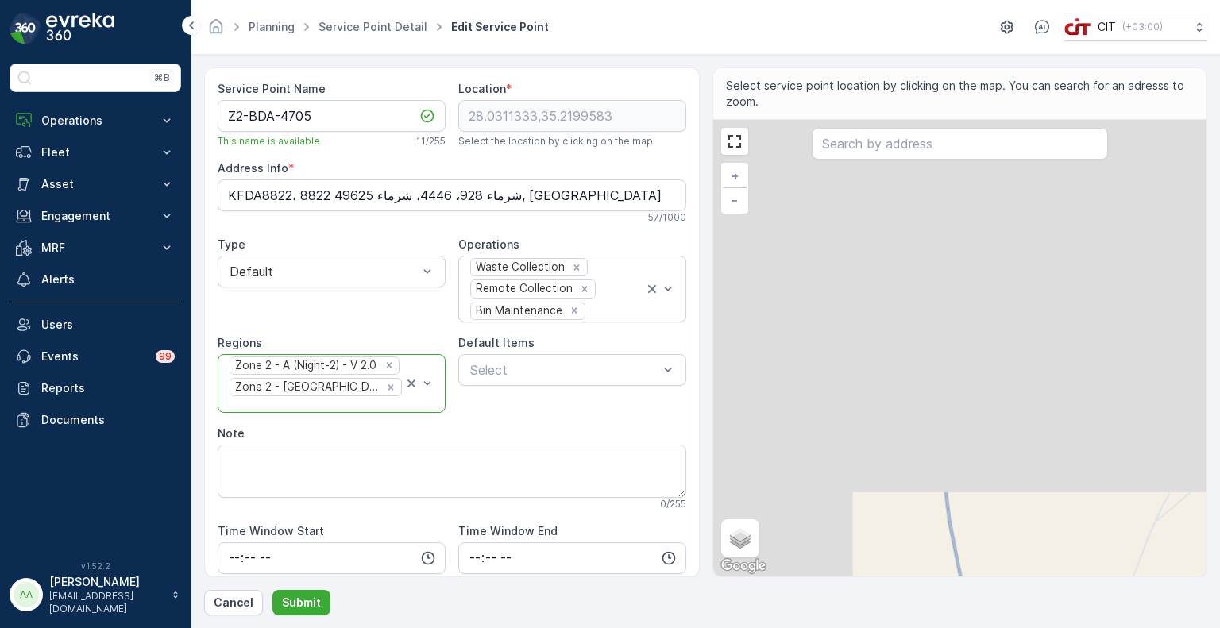
drag, startPoint x: 877, startPoint y: 269, endPoint x: 1038, endPoint y: 666, distance: 427.9
click at [1038, 628] on html "⌘B Operations Insights CO₂e Analysis Report CIT Dashboard Planning Routes & Tas…" at bounding box center [610, 314] width 1220 height 628
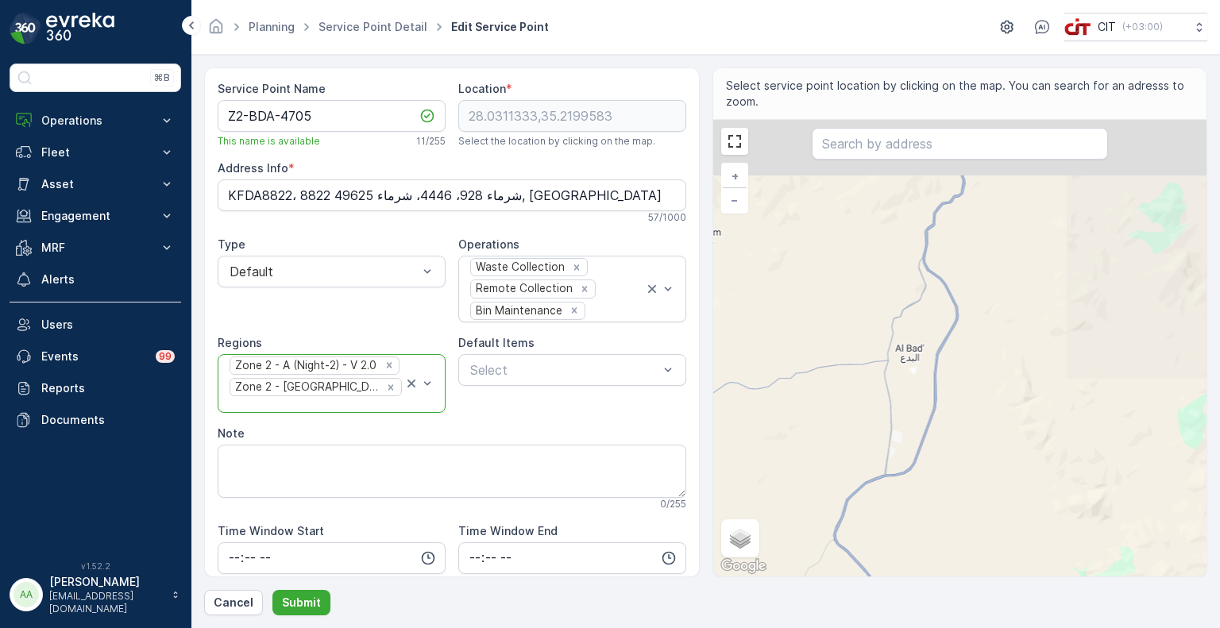
drag, startPoint x: 894, startPoint y: 275, endPoint x: 855, endPoint y: 486, distance: 215.0
click at [855, 486] on div "+ − Satellite Roadmap Terrain Hybrid Leaflet Keyboard shortcuts Map Data Map da…" at bounding box center [960, 348] width 494 height 457
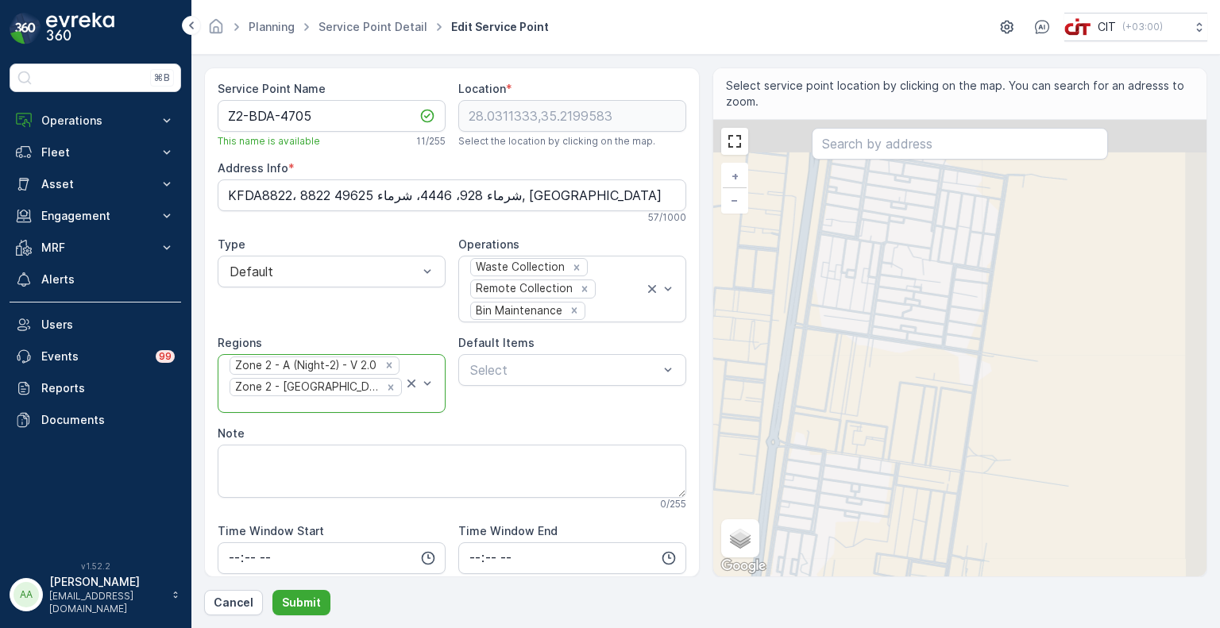
drag, startPoint x: 864, startPoint y: 320, endPoint x: 851, endPoint y: 372, distance: 53.4
click at [851, 372] on div "+ − Satellite Roadmap Terrain Hybrid Leaflet Keyboard shortcuts Map Data Map da…" at bounding box center [960, 348] width 494 height 457
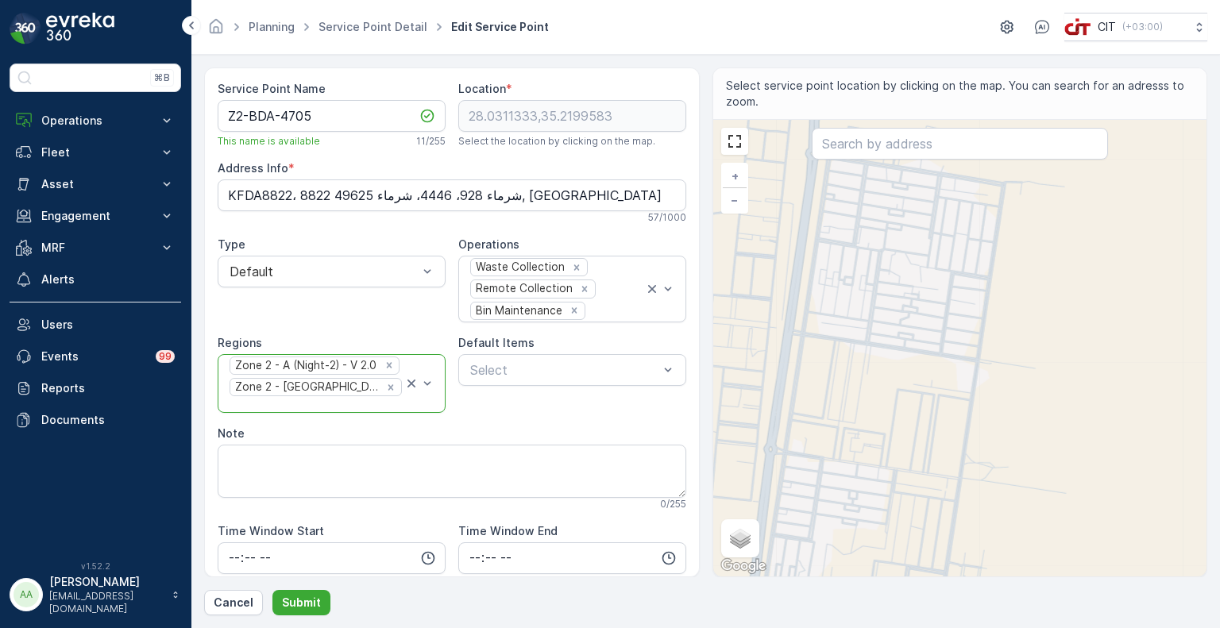
click at [873, 296] on div "+ − Satellite Roadmap Terrain Hybrid Leaflet Keyboard shortcuts Map Data Map da…" at bounding box center [960, 348] width 494 height 457
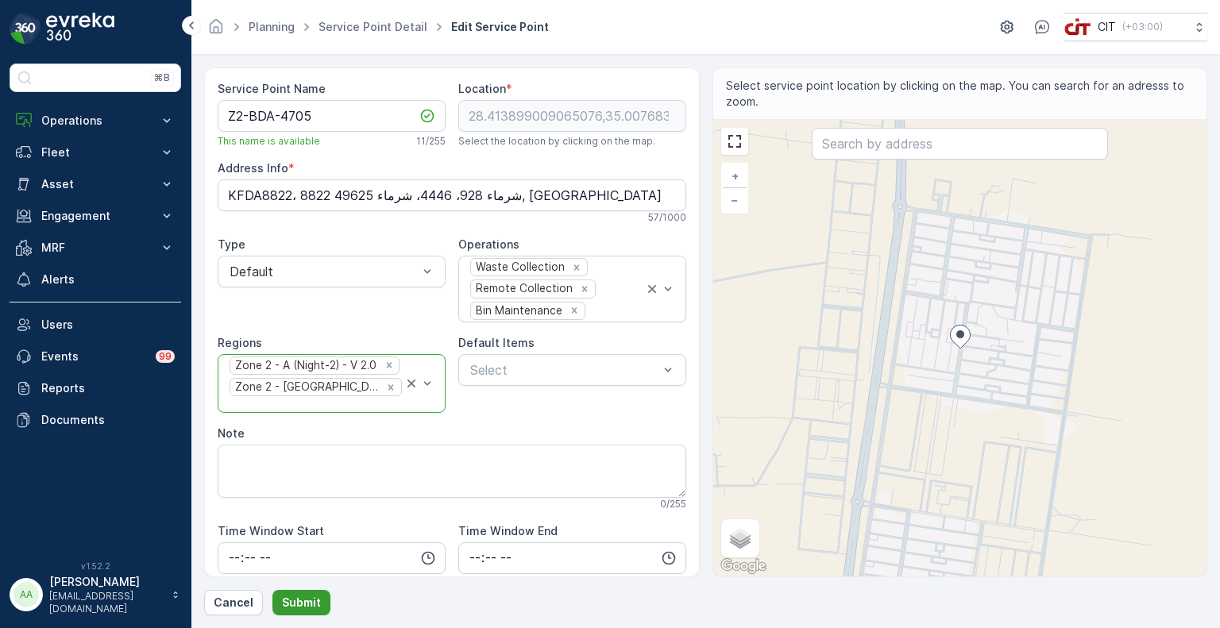
click at [308, 600] on p "Submit" at bounding box center [301, 603] width 39 height 16
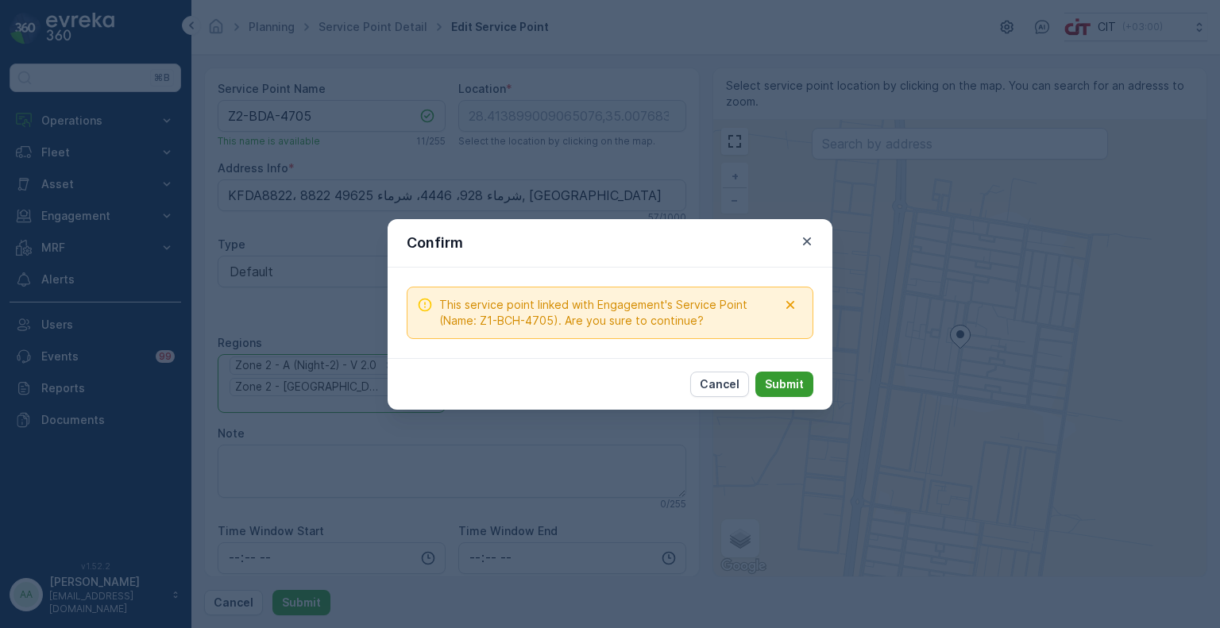
click at [803, 388] on p "Submit" at bounding box center [784, 385] width 39 height 16
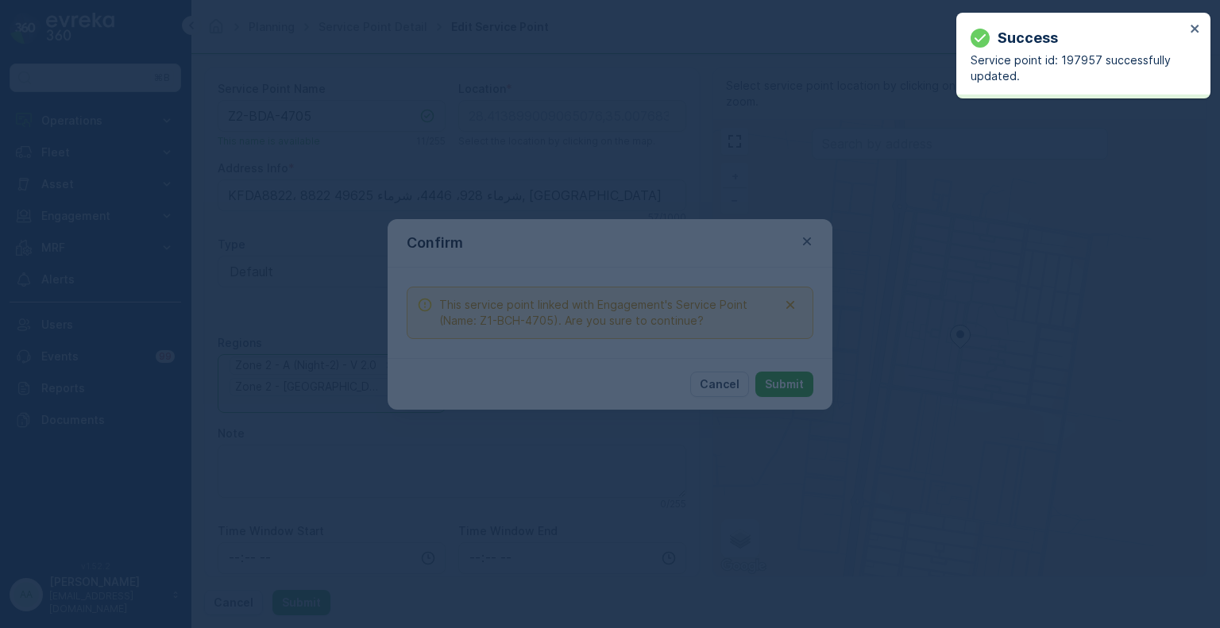
type input "28.413899,35.007684"
